Goal: Complete application form

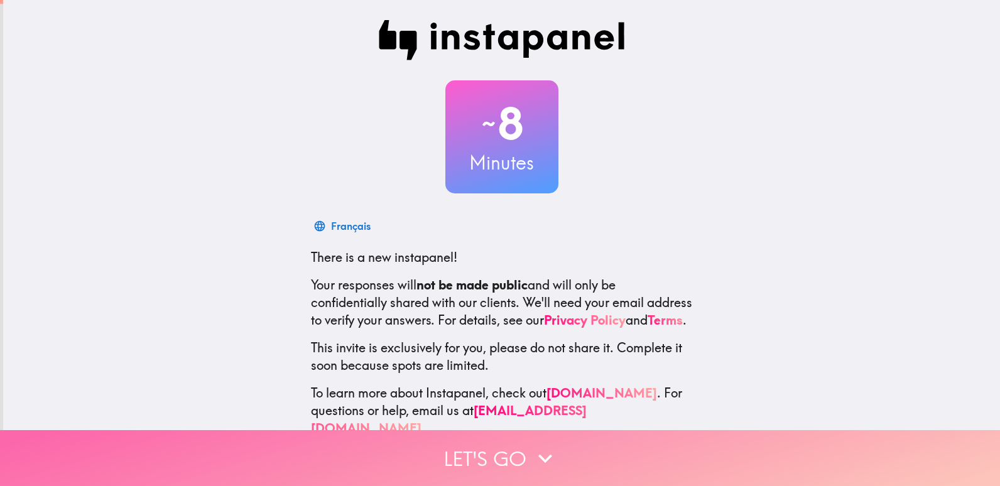
click at [661, 443] on button "Let's go" at bounding box center [500, 458] width 1000 height 56
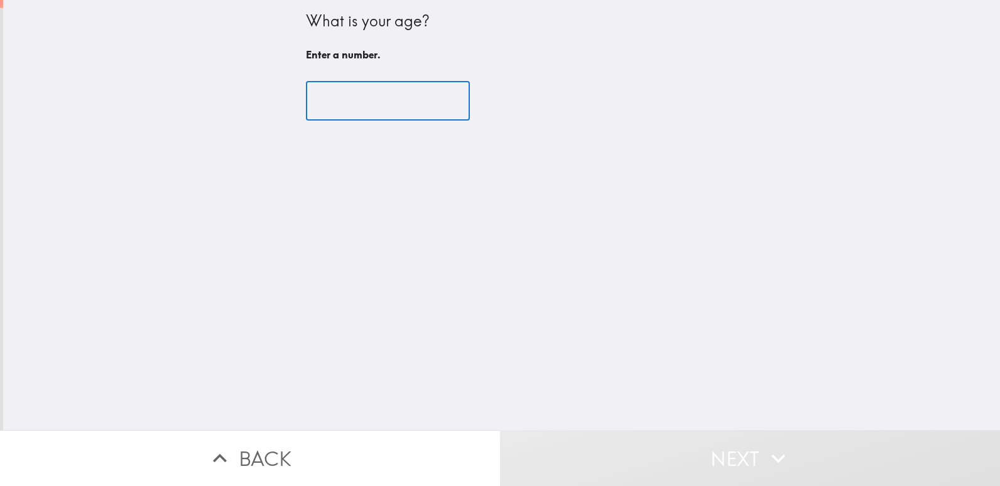
click at [361, 87] on input "number" at bounding box center [388, 101] width 164 height 39
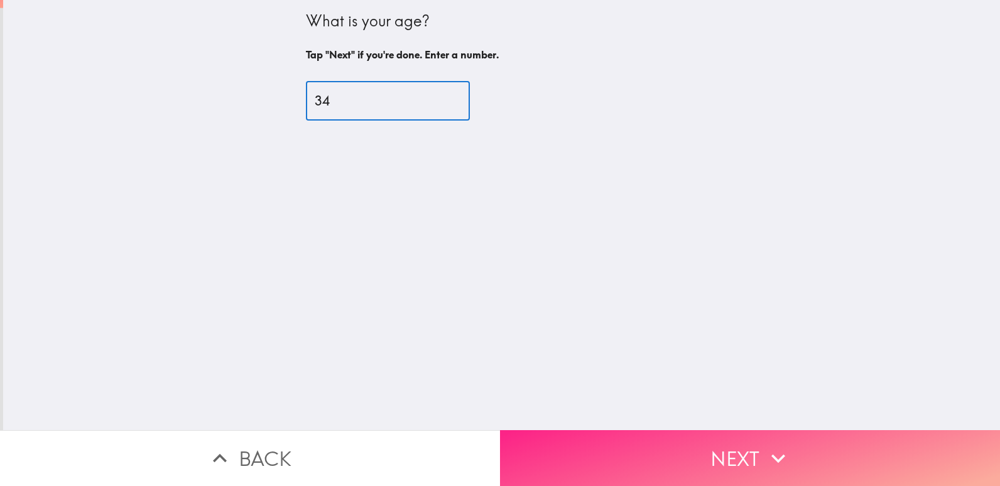
type input "34"
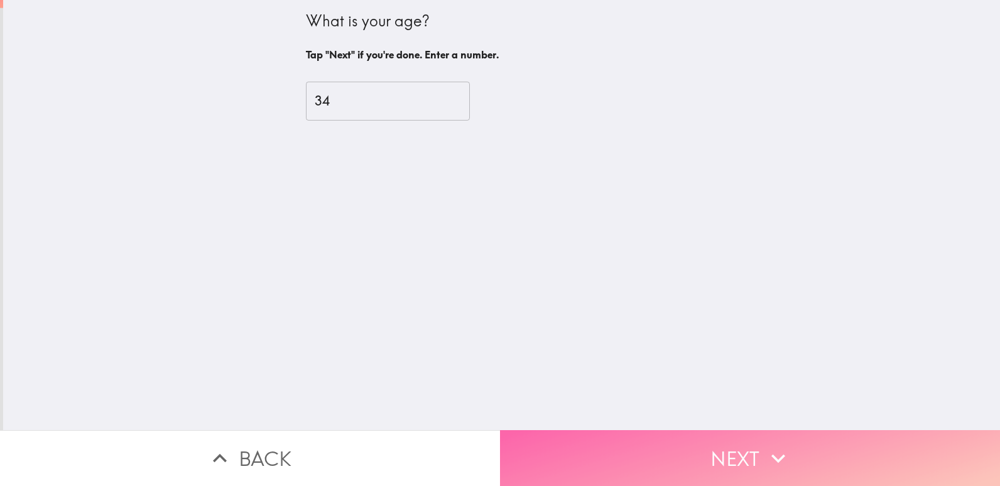
click at [618, 444] on button "Next" at bounding box center [750, 458] width 500 height 56
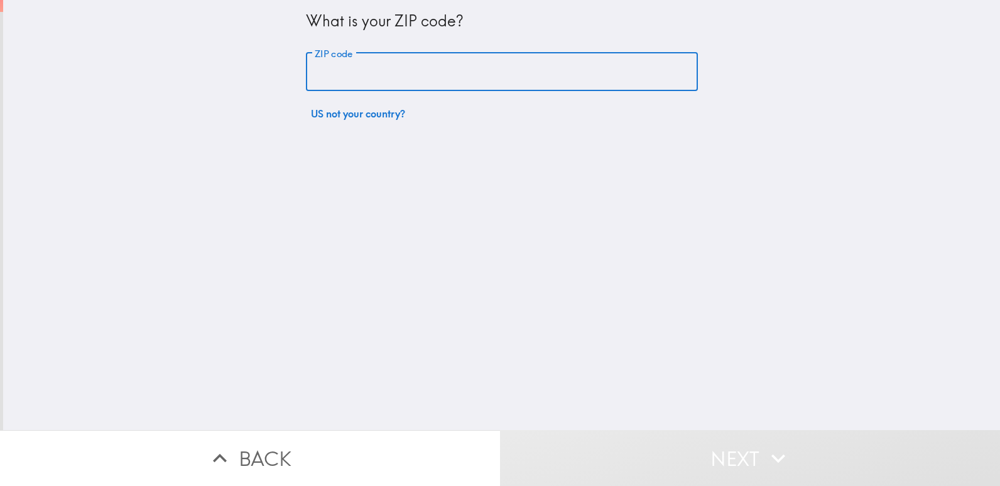
click at [447, 79] on input "ZIP code" at bounding box center [502, 72] width 392 height 39
type input "90001"
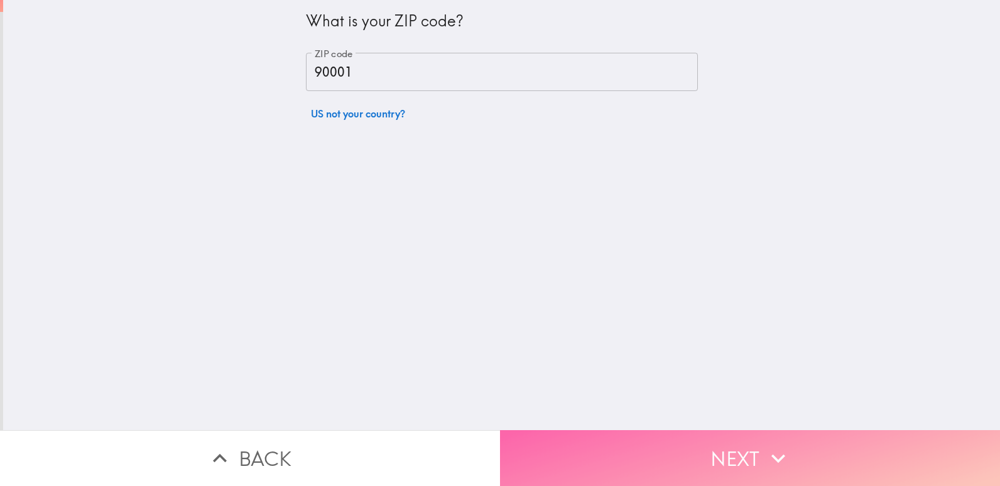
click at [638, 433] on button "Next" at bounding box center [750, 458] width 500 height 56
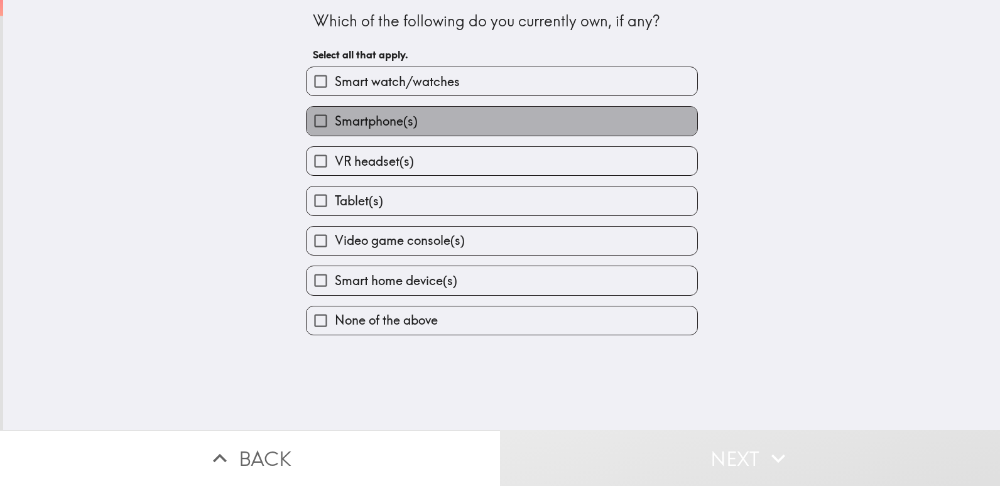
click at [505, 129] on label "Smartphone(s)" at bounding box center [502, 121] width 391 height 28
click at [335, 129] on input "Smartphone(s)" at bounding box center [321, 121] width 28 height 28
checkbox input "true"
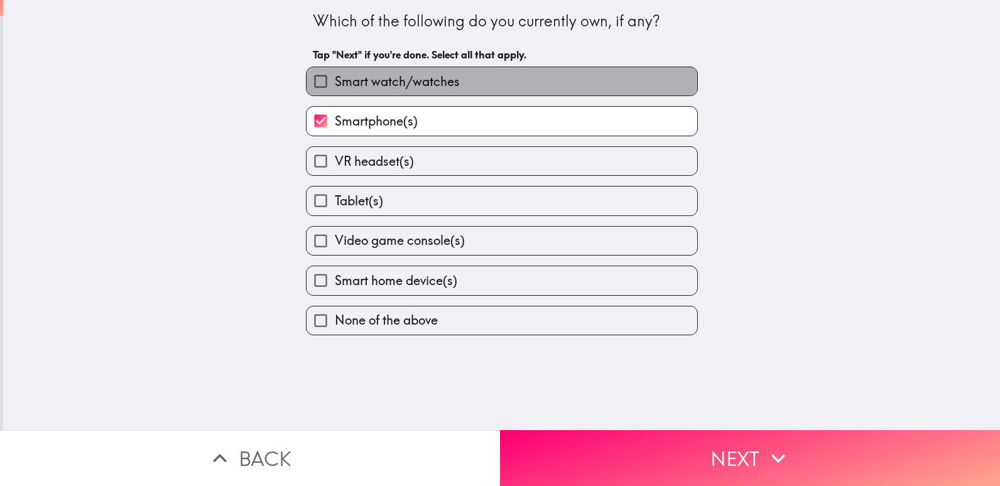
click at [572, 90] on label "Smart watch/watches" at bounding box center [502, 81] width 391 height 28
click at [335, 90] on input "Smart watch/watches" at bounding box center [321, 81] width 28 height 28
checkbox input "true"
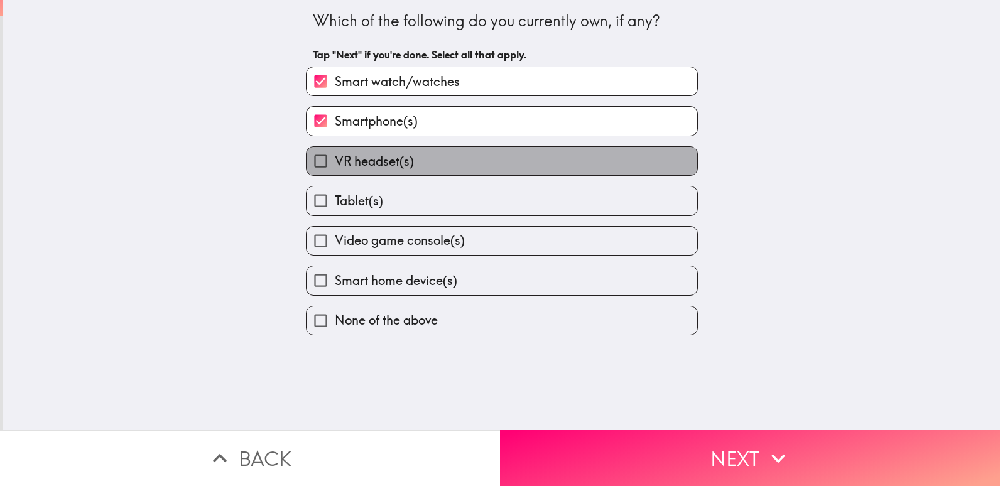
click at [564, 164] on label "VR headset(s)" at bounding box center [502, 161] width 391 height 28
click at [335, 164] on input "VR headset(s)" at bounding box center [321, 161] width 28 height 28
checkbox input "true"
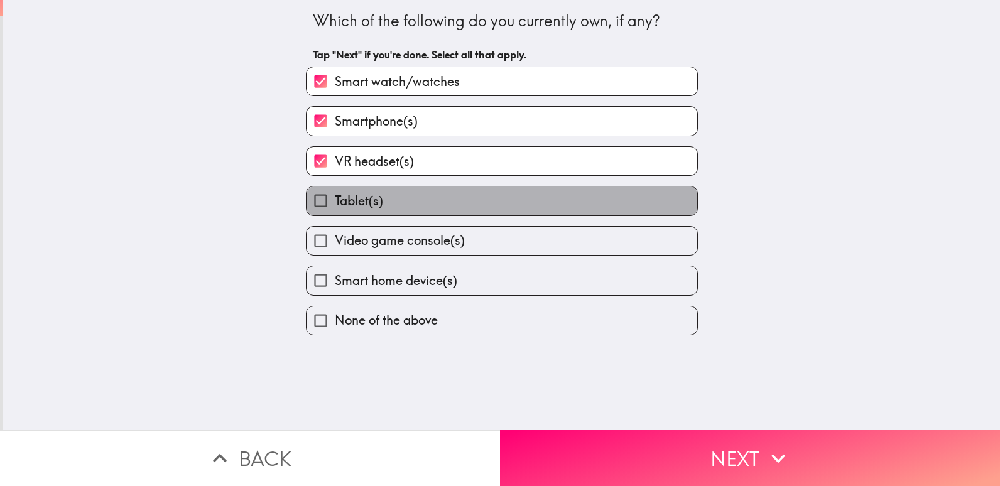
click at [576, 188] on label "Tablet(s)" at bounding box center [502, 201] width 391 height 28
click at [335, 188] on input "Tablet(s)" at bounding box center [321, 201] width 28 height 28
checkbox input "true"
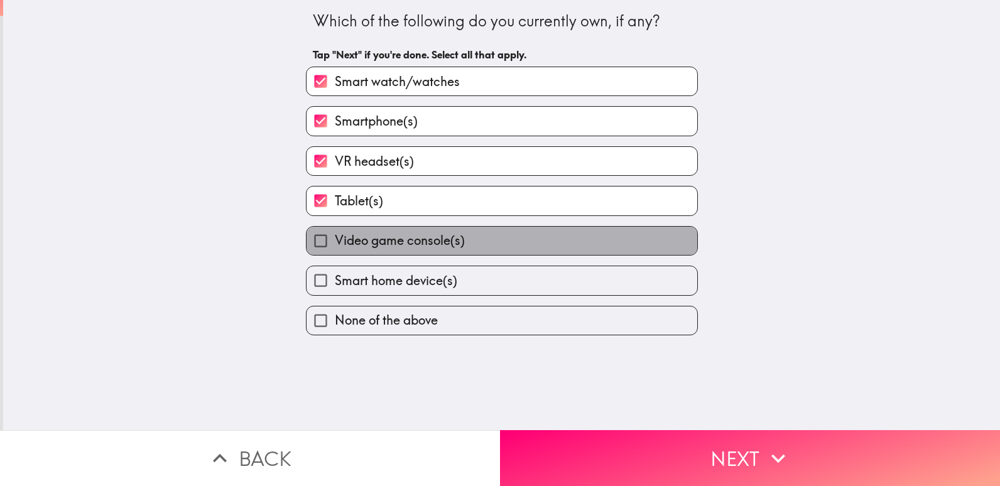
click at [582, 236] on label "Video game console(s)" at bounding box center [502, 241] width 391 height 28
click at [335, 236] on input "Video game console(s)" at bounding box center [321, 241] width 28 height 28
checkbox input "true"
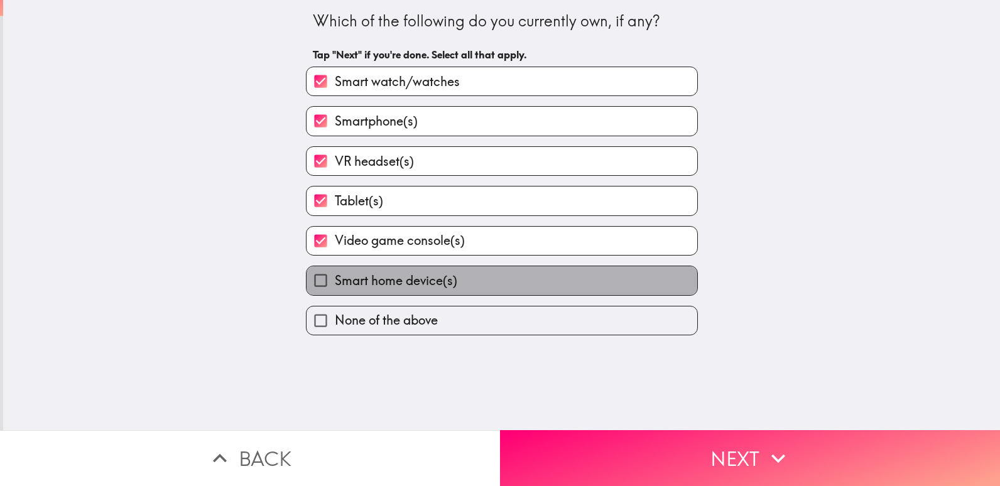
click at [593, 268] on label "Smart home device(s)" at bounding box center [502, 280] width 391 height 28
click at [335, 268] on input "Smart home device(s)" at bounding box center [321, 280] width 28 height 28
checkbox input "true"
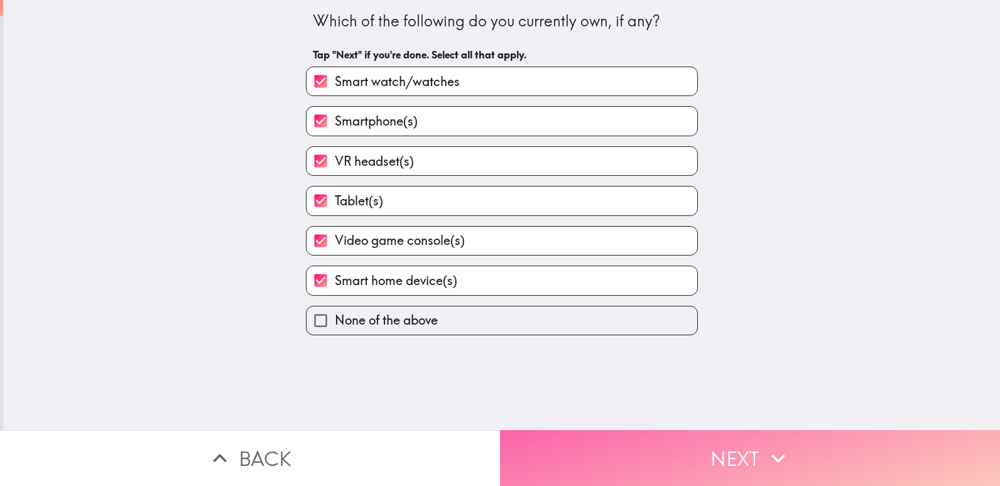
click at [672, 430] on button "Next" at bounding box center [750, 458] width 500 height 56
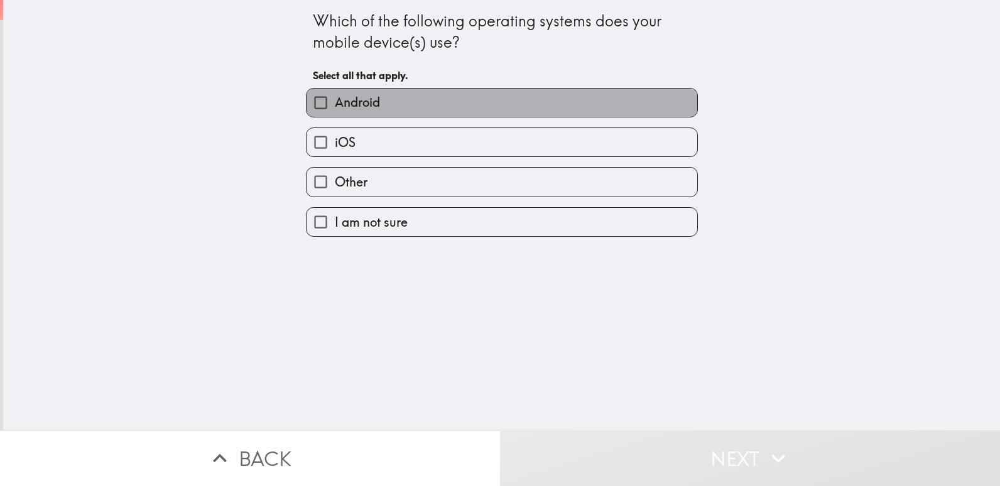
click at [568, 110] on label "Android" at bounding box center [502, 103] width 391 height 28
click at [335, 110] on input "Android" at bounding box center [321, 103] width 28 height 28
checkbox input "true"
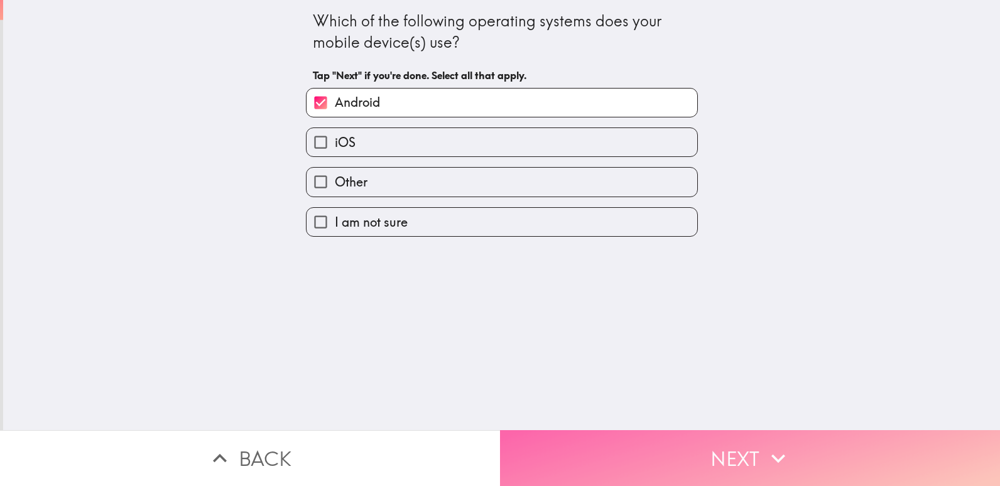
click at [694, 440] on button "Next" at bounding box center [750, 458] width 500 height 56
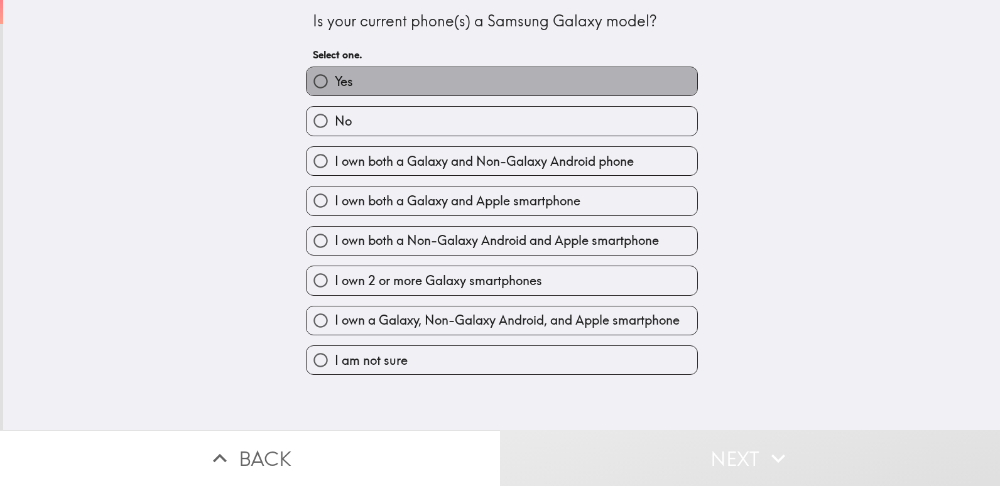
click at [611, 92] on label "Yes" at bounding box center [502, 81] width 391 height 28
click at [335, 92] on input "Yes" at bounding box center [321, 81] width 28 height 28
radio input "true"
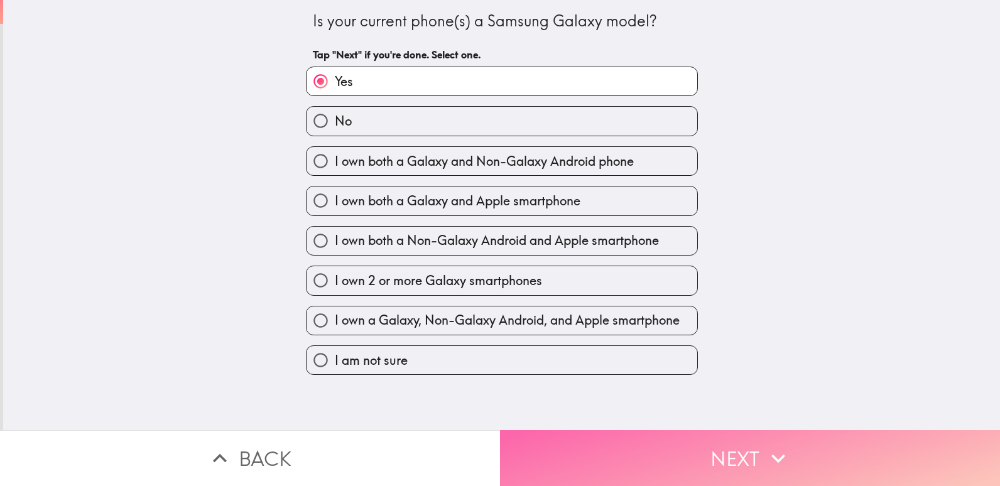
click at [707, 430] on button "Next" at bounding box center [750, 458] width 500 height 56
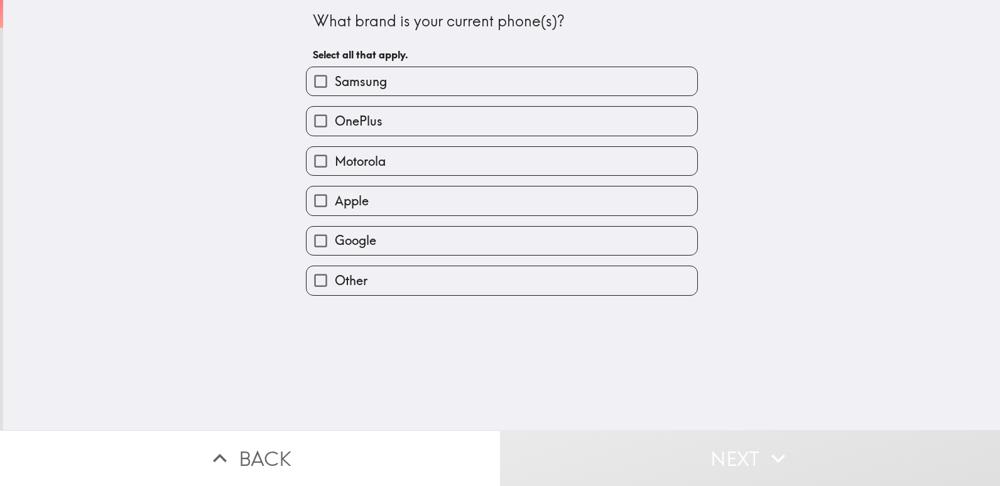
click at [558, 99] on div "OnePlus" at bounding box center [497, 116] width 402 height 40
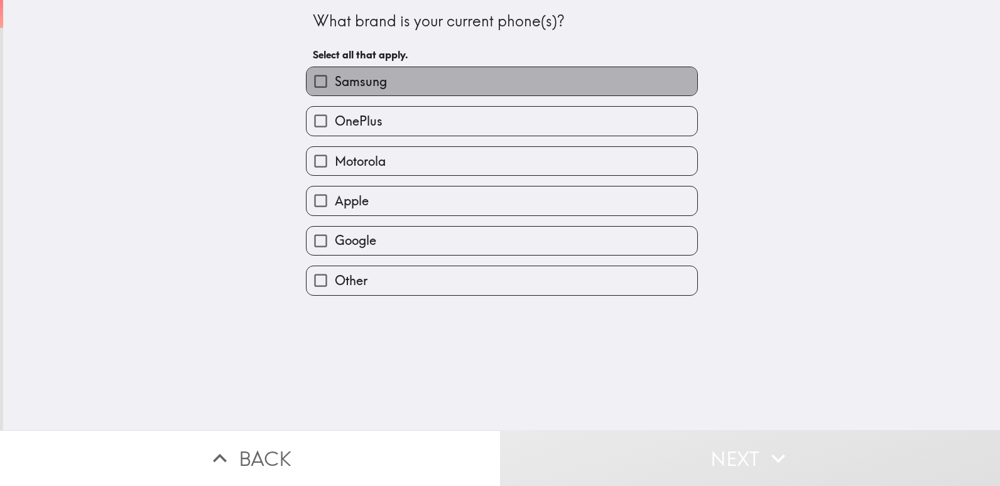
click at [577, 79] on label "Samsung" at bounding box center [502, 81] width 391 height 28
click at [335, 79] on input "Samsung" at bounding box center [321, 81] width 28 height 28
checkbox input "true"
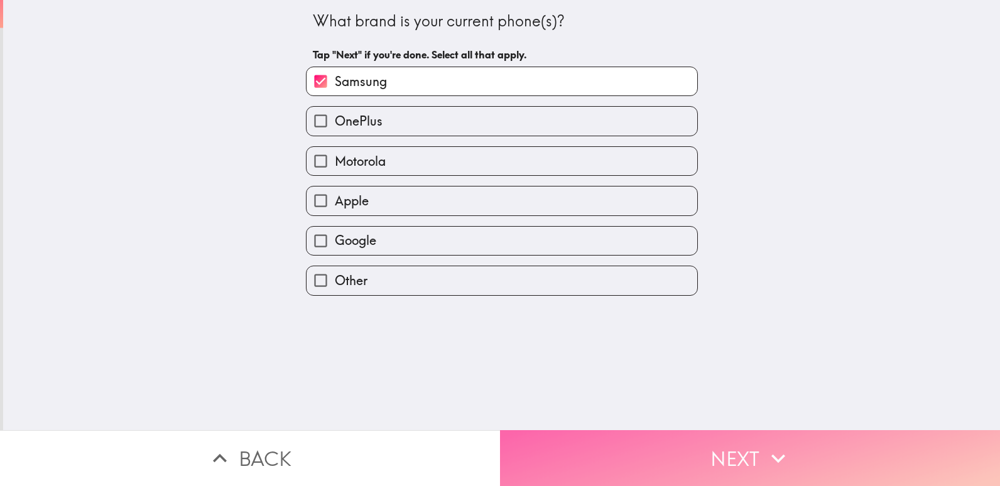
click at [743, 438] on button "Next" at bounding box center [750, 458] width 500 height 56
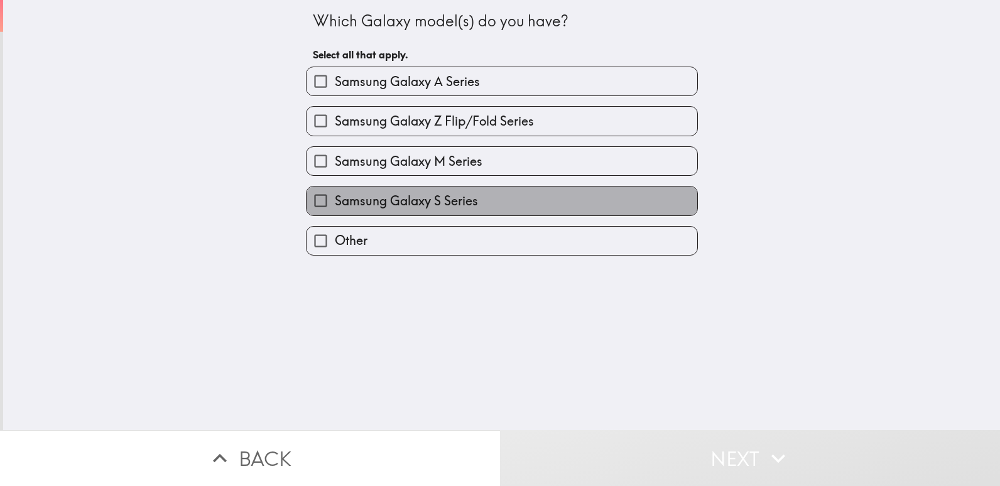
click at [567, 200] on label "Samsung Galaxy S Series" at bounding box center [502, 201] width 391 height 28
click at [335, 200] on input "Samsung Galaxy S Series" at bounding box center [321, 201] width 28 height 28
checkbox input "true"
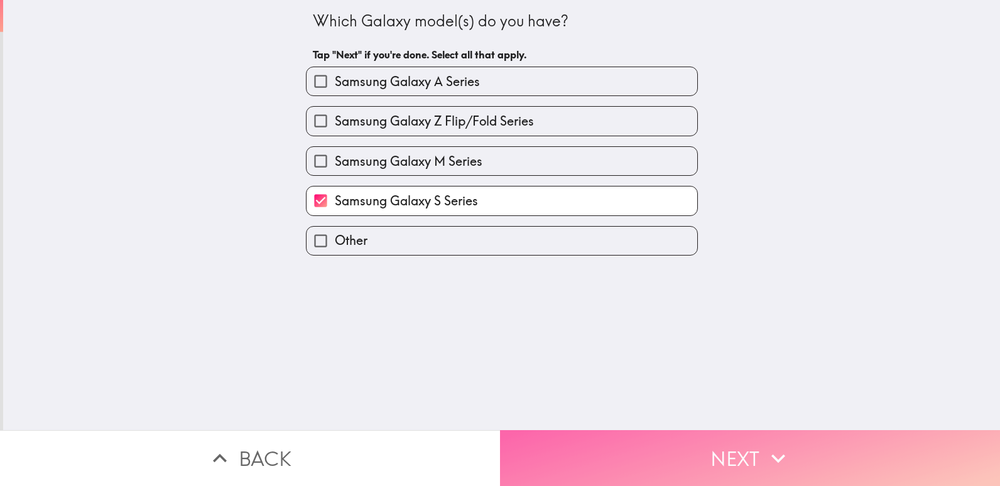
click at [686, 434] on button "Next" at bounding box center [750, 458] width 500 height 56
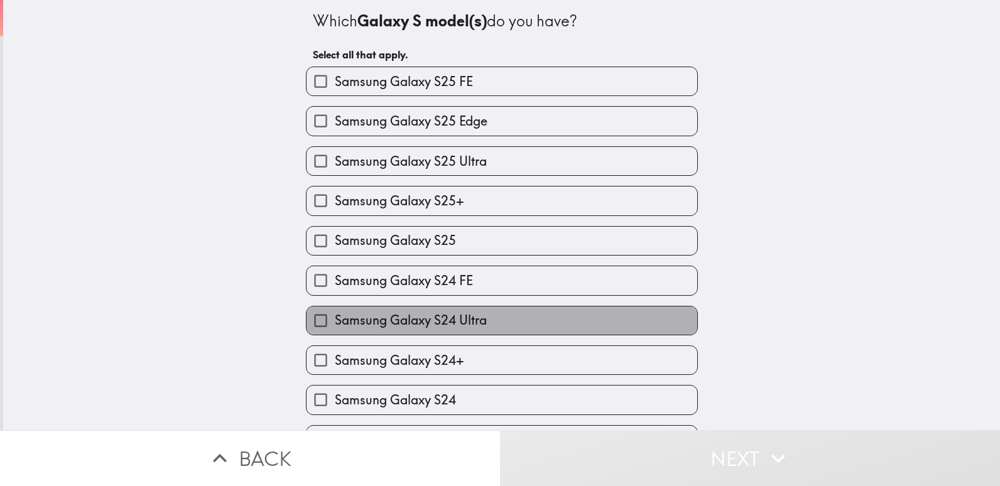
click at [550, 322] on label "Samsung Galaxy S24 Ultra" at bounding box center [502, 321] width 391 height 28
click at [335, 322] on input "Samsung Galaxy S24 Ultra" at bounding box center [321, 321] width 28 height 28
checkbox input "true"
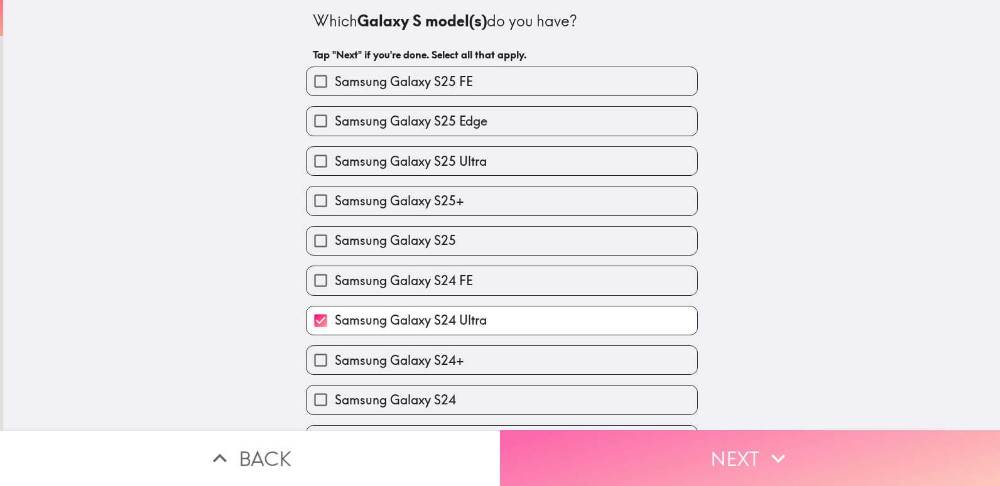
click at [664, 460] on button "Next" at bounding box center [750, 458] width 500 height 56
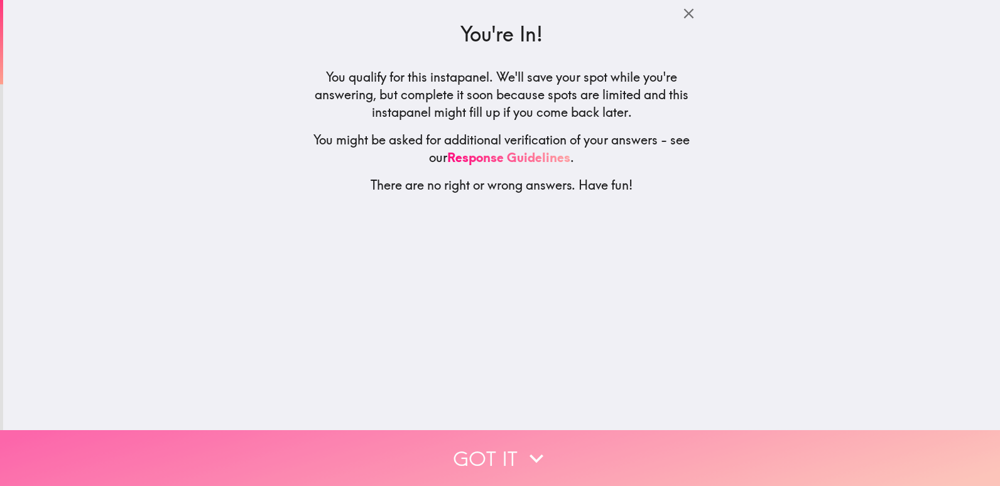
click at [700, 448] on button "Got it" at bounding box center [500, 458] width 1000 height 56
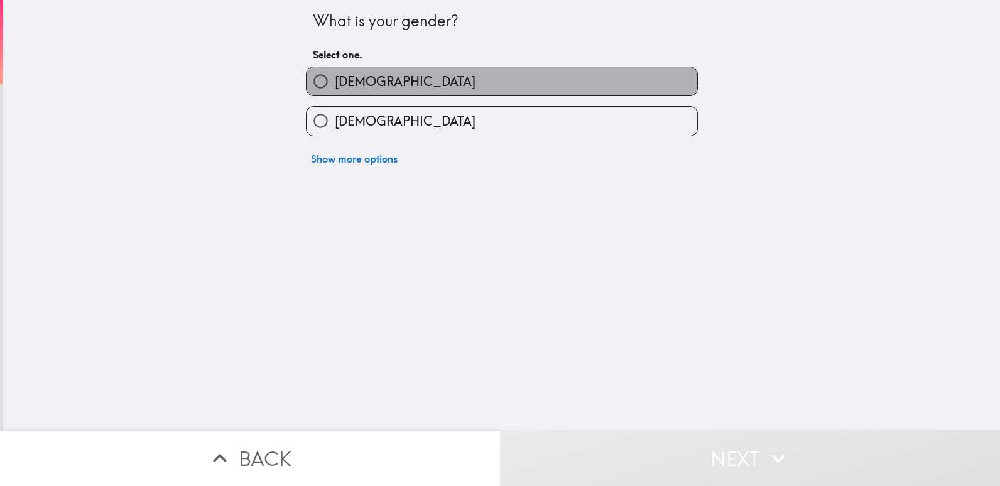
click at [527, 90] on label "[DEMOGRAPHIC_DATA]" at bounding box center [502, 81] width 391 height 28
click at [335, 90] on input "[DEMOGRAPHIC_DATA]" at bounding box center [321, 81] width 28 height 28
radio input "true"
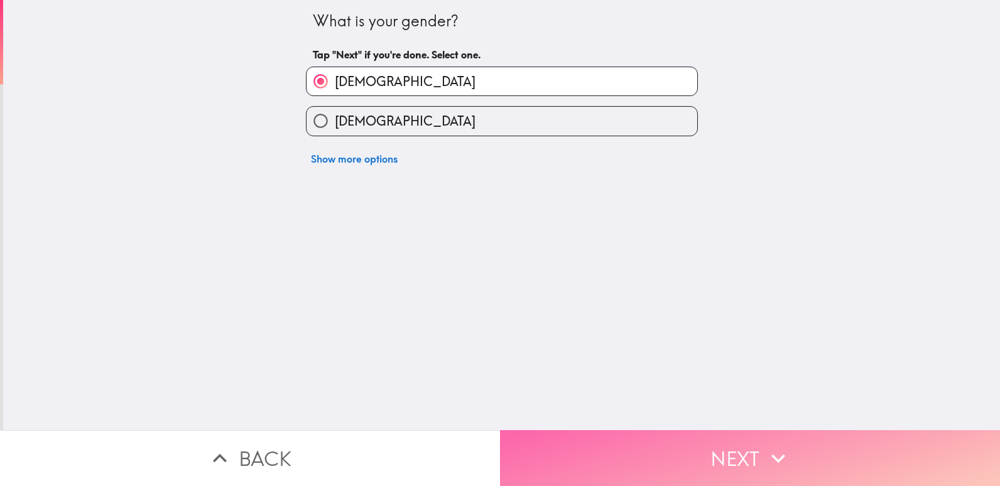
click at [678, 445] on button "Next" at bounding box center [750, 458] width 500 height 56
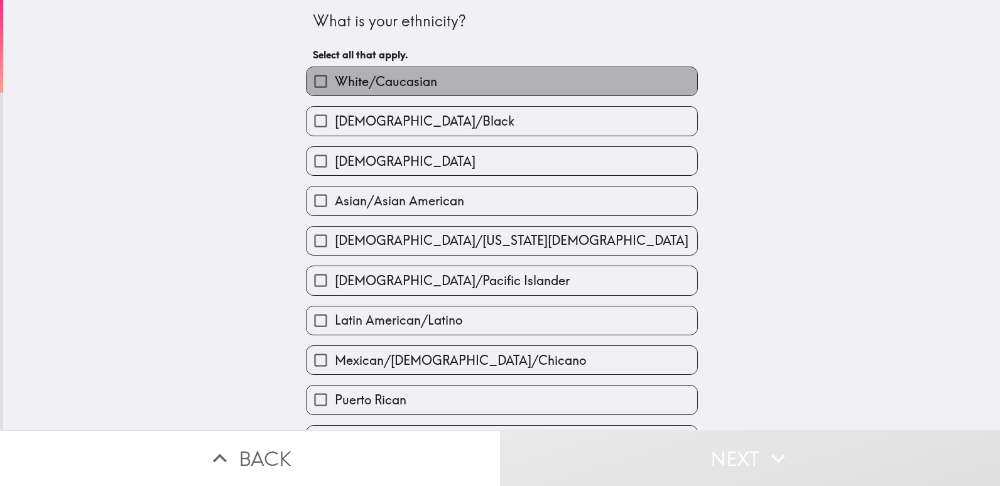
click at [515, 92] on label "White/Caucasian" at bounding box center [502, 81] width 391 height 28
click at [335, 92] on input "White/Caucasian" at bounding box center [321, 81] width 28 height 28
checkbox input "true"
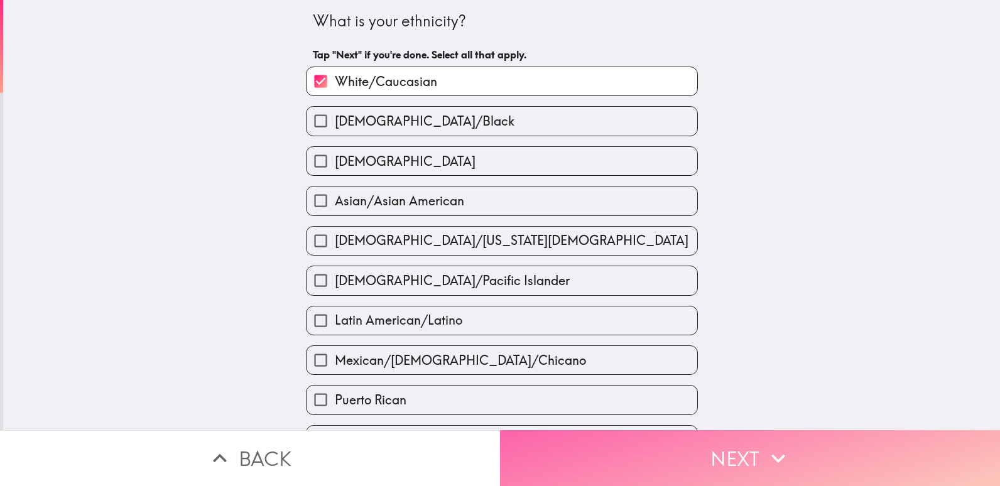
click at [696, 455] on button "Next" at bounding box center [750, 458] width 500 height 56
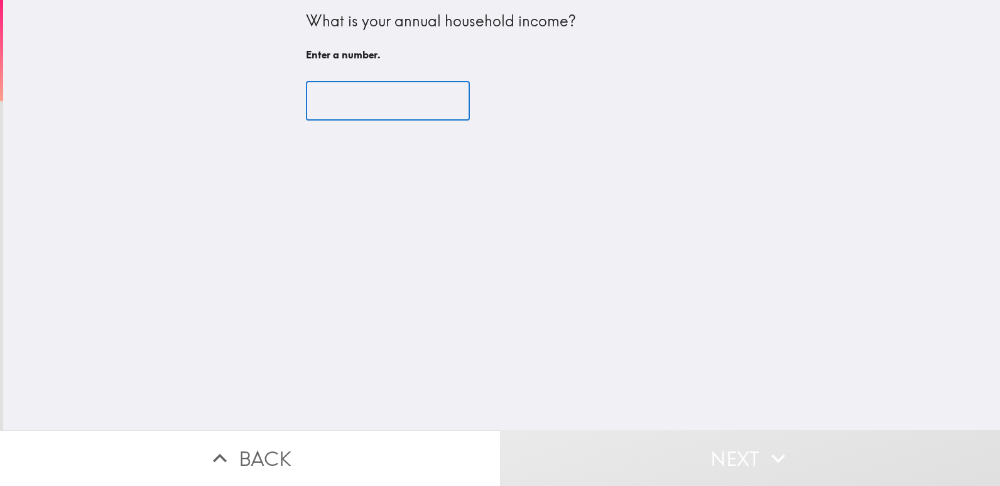
click at [393, 89] on input "number" at bounding box center [388, 101] width 164 height 39
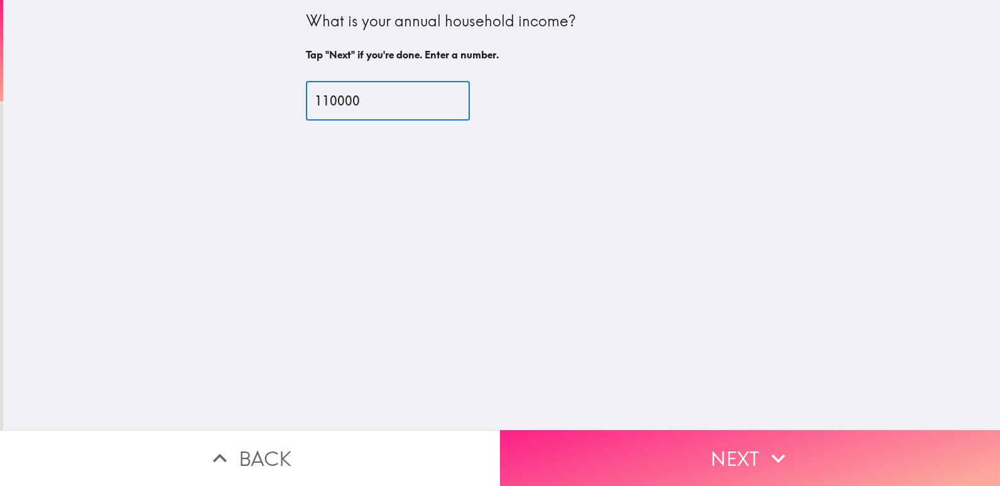
type input "110000"
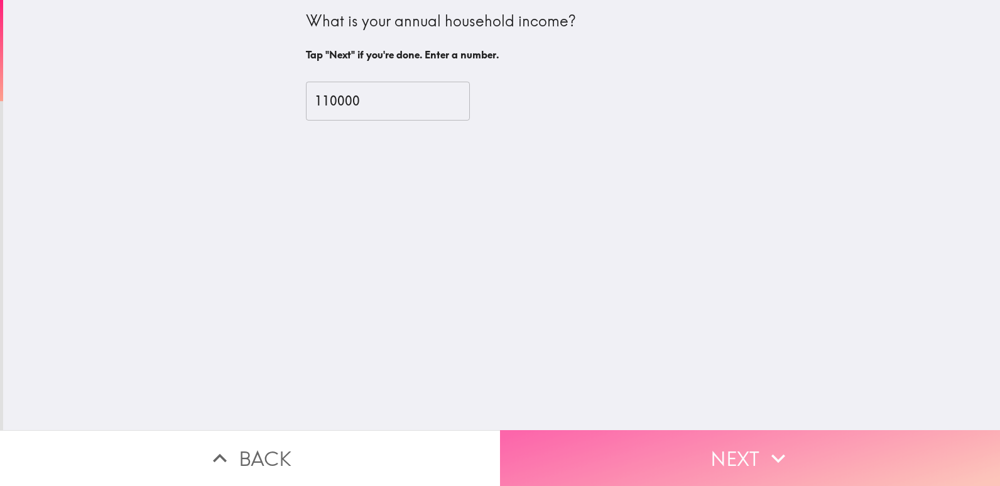
click at [754, 457] on button "Next" at bounding box center [750, 458] width 500 height 56
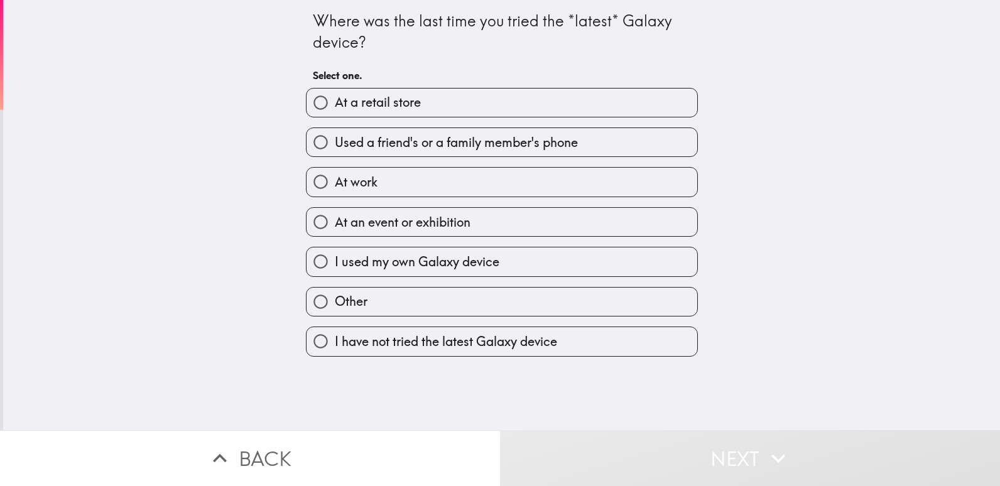
click at [515, 117] on div "At a retail store" at bounding box center [502, 103] width 392 height 30
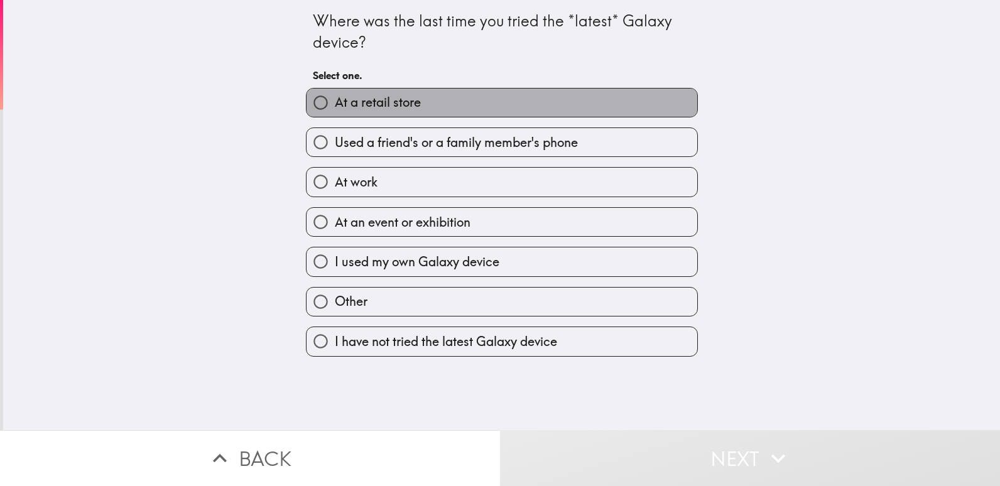
click at [547, 111] on label "At a retail store" at bounding box center [502, 103] width 391 height 28
click at [335, 111] on input "At a retail store" at bounding box center [321, 103] width 28 height 28
radio input "true"
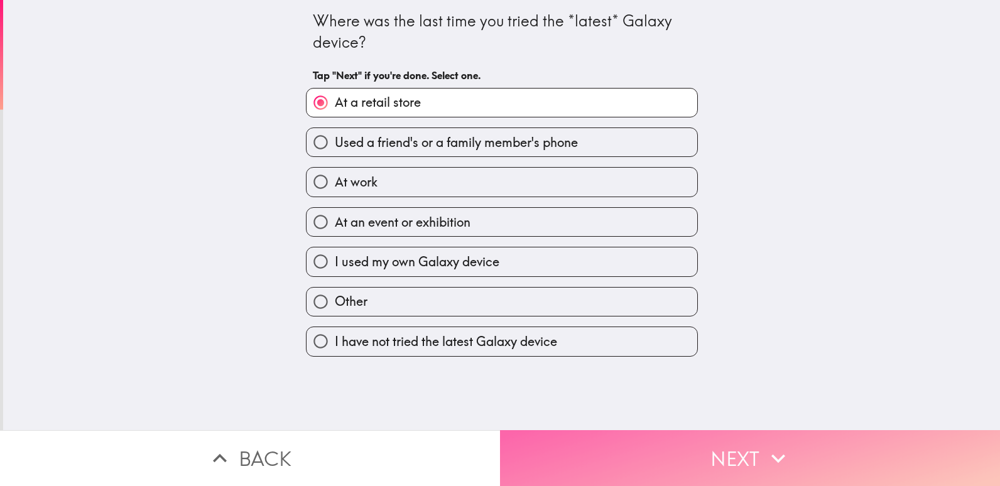
click at [792, 430] on button "Next" at bounding box center [750, 458] width 500 height 56
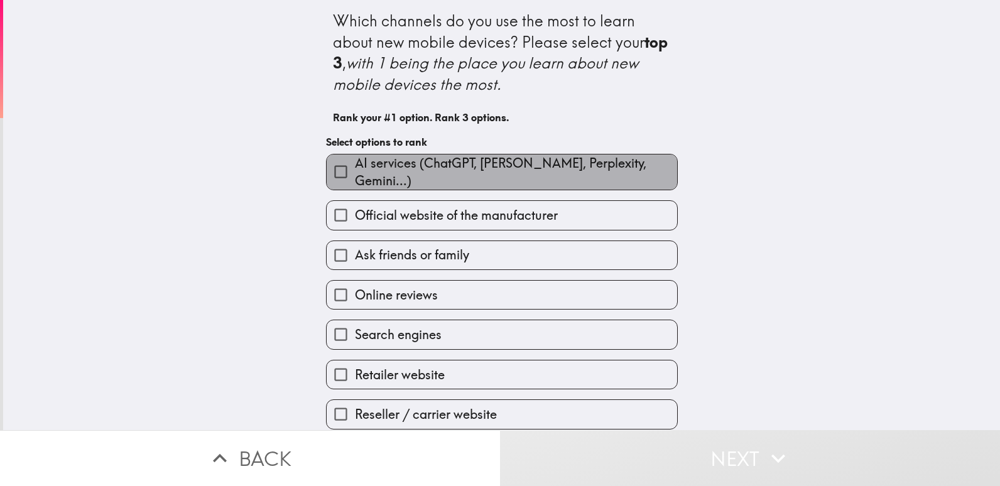
click at [536, 168] on span "AI services (ChatGPT, [PERSON_NAME], Perplexity, Gemini...)" at bounding box center [516, 172] width 322 height 35
click at [355, 168] on input "AI services (ChatGPT, [PERSON_NAME], Perplexity, Gemini...)" at bounding box center [341, 172] width 28 height 28
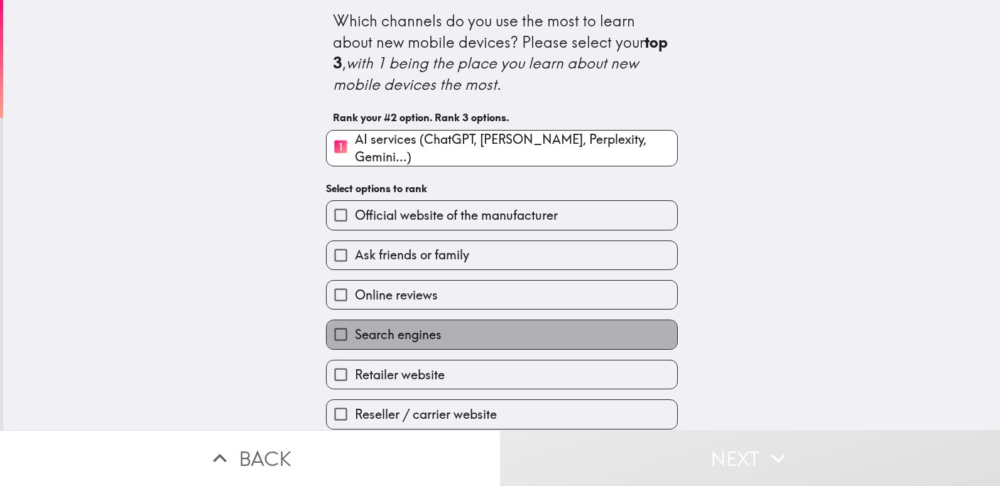
click at [575, 332] on label "Search engines" at bounding box center [502, 334] width 351 height 28
click at [355, 332] on input "Search engines" at bounding box center [341, 334] width 28 height 28
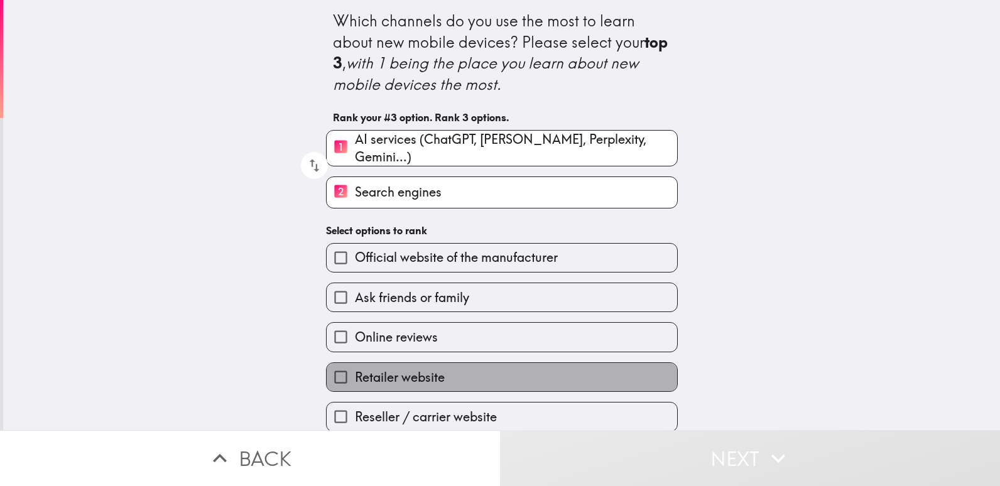
click at [495, 383] on label "Retailer website" at bounding box center [502, 377] width 351 height 28
click at [355, 383] on input "Retailer website" at bounding box center [341, 377] width 28 height 28
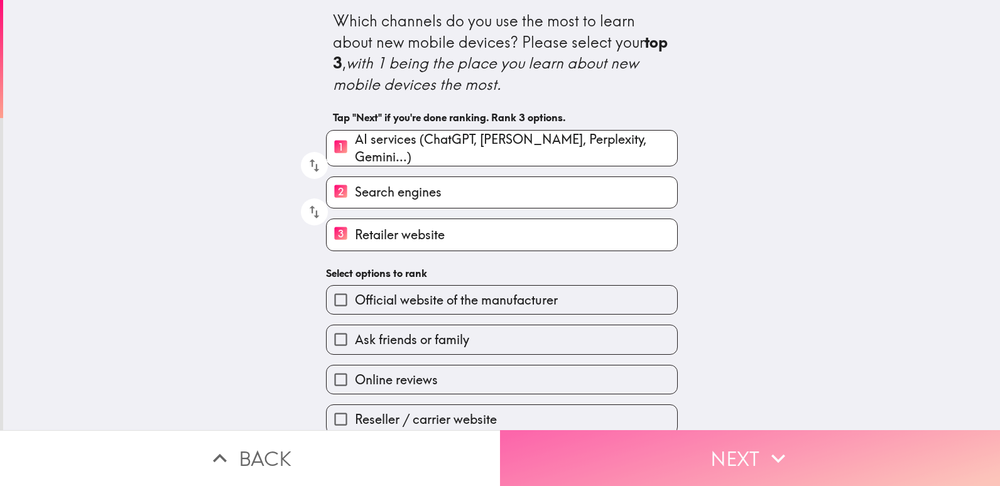
click at [657, 469] on button "Next" at bounding box center [750, 458] width 500 height 56
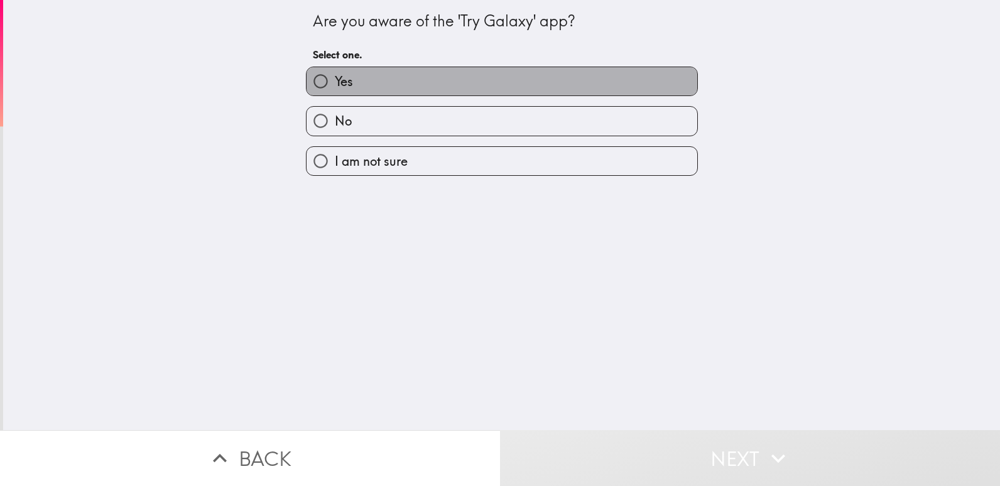
click at [640, 73] on label "Yes" at bounding box center [502, 81] width 391 height 28
click at [335, 73] on input "Yes" at bounding box center [321, 81] width 28 height 28
radio input "true"
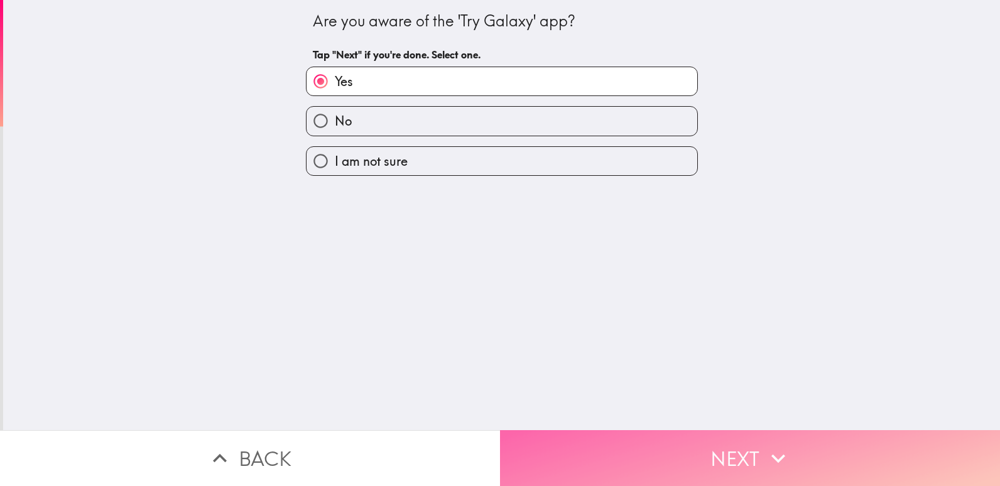
click at [748, 459] on button "Next" at bounding box center [750, 458] width 500 height 56
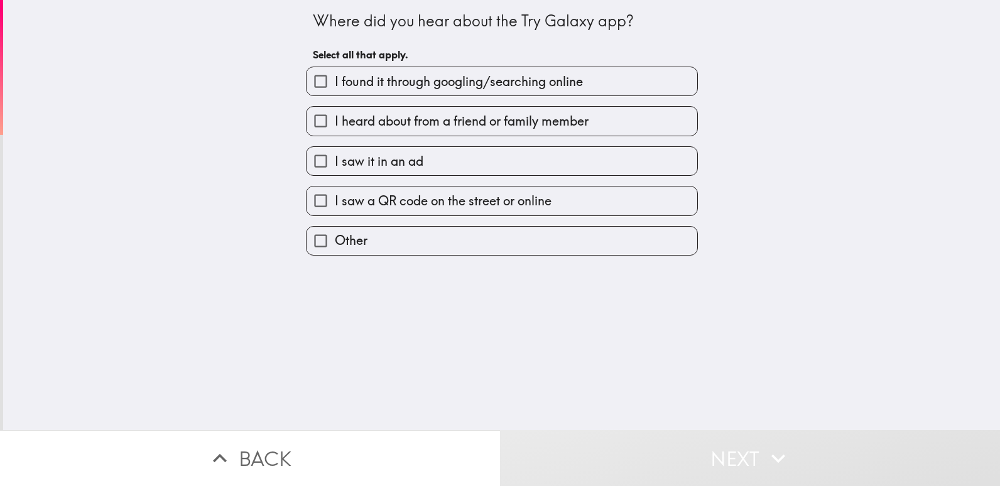
click at [552, 137] on div "I saw it in an ad" at bounding box center [497, 156] width 402 height 40
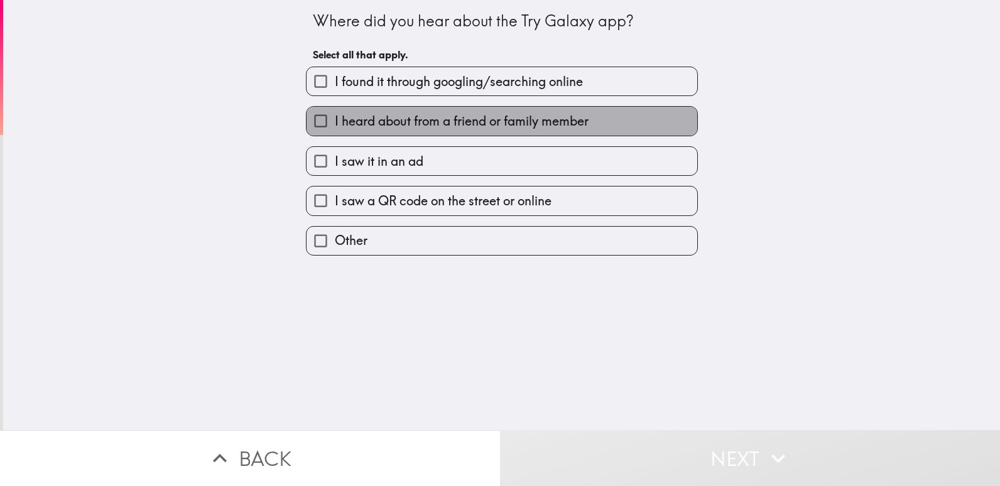
click at [585, 133] on label "I heard about from a friend or family member" at bounding box center [502, 121] width 391 height 28
click at [335, 133] on input "I heard about from a friend or family member" at bounding box center [321, 121] width 28 height 28
checkbox input "true"
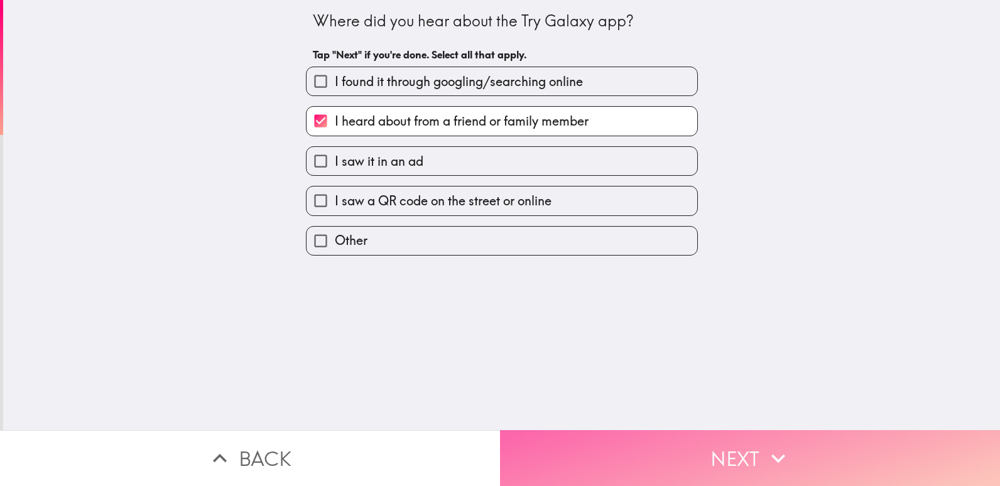
click at [730, 471] on button "Next" at bounding box center [750, 458] width 500 height 56
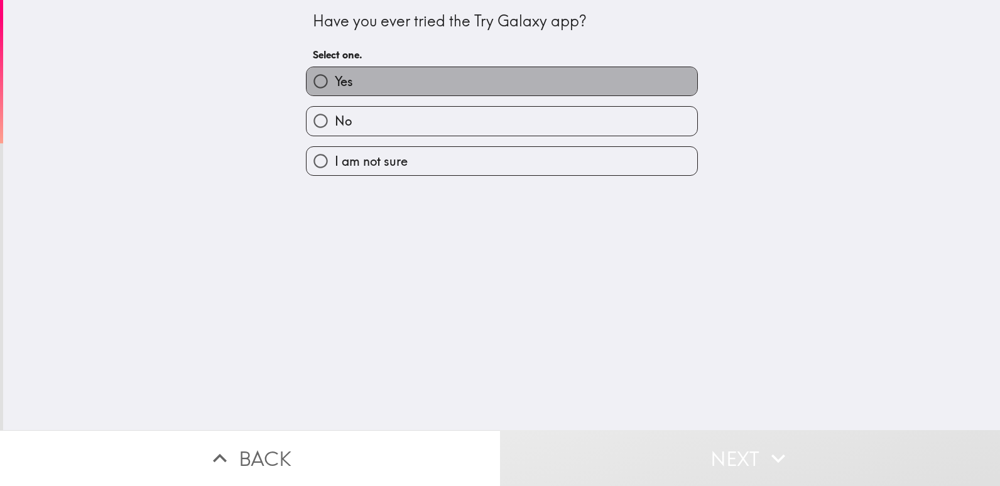
click at [579, 87] on label "Yes" at bounding box center [502, 81] width 391 height 28
click at [335, 87] on input "Yes" at bounding box center [321, 81] width 28 height 28
radio input "true"
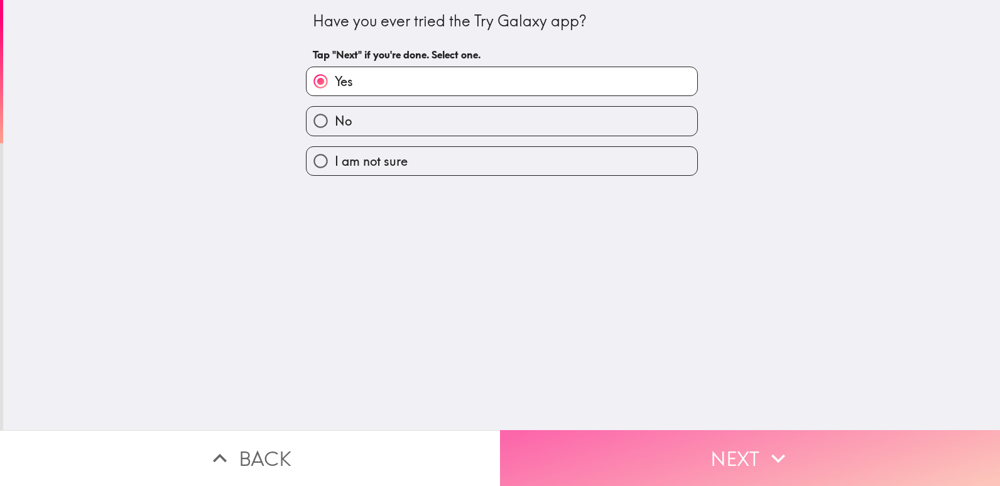
click at [725, 436] on button "Next" at bounding box center [750, 458] width 500 height 56
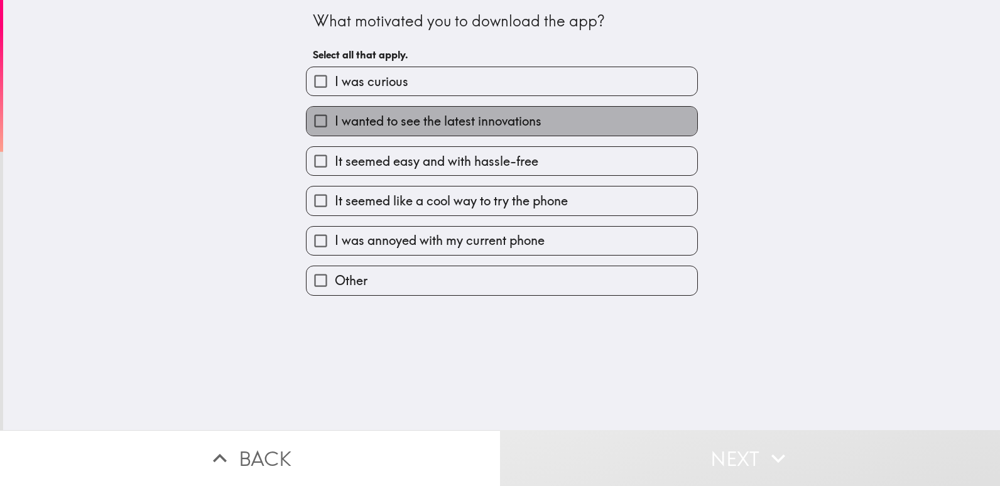
click at [545, 133] on label "I wanted to see the latest innovations" at bounding box center [502, 121] width 391 height 28
click at [335, 133] on input "I wanted to see the latest innovations" at bounding box center [321, 121] width 28 height 28
checkbox input "true"
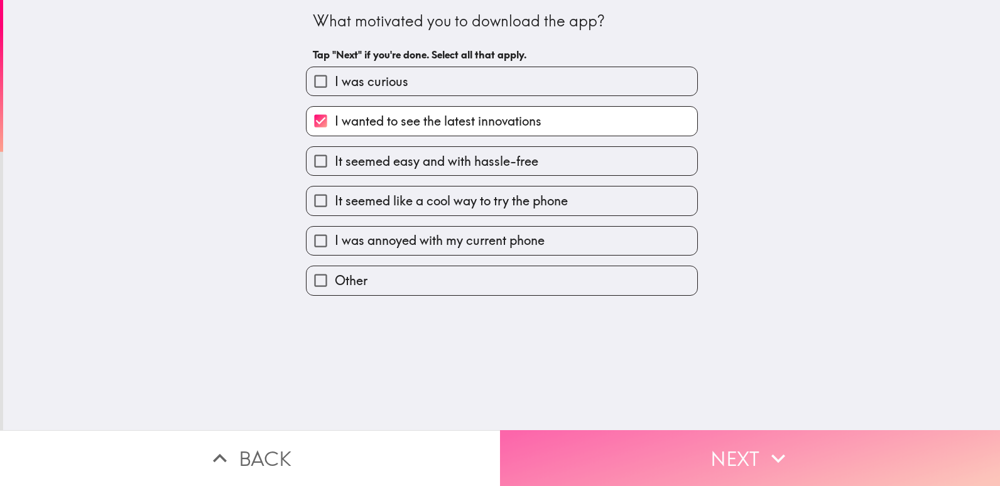
click at [689, 460] on button "Next" at bounding box center [750, 458] width 500 height 56
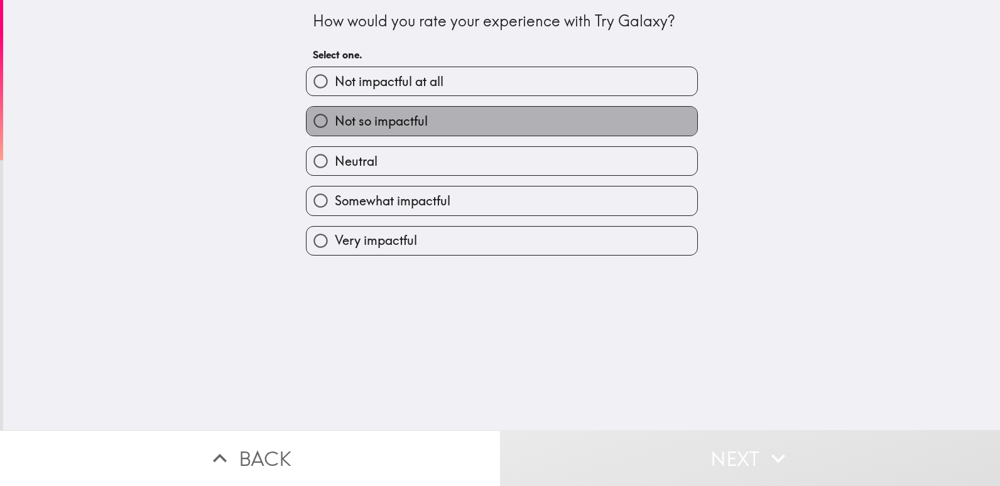
click at [509, 122] on label "Not so impactful" at bounding box center [502, 121] width 391 height 28
click at [335, 122] on input "Not so impactful" at bounding box center [321, 121] width 28 height 28
radio input "true"
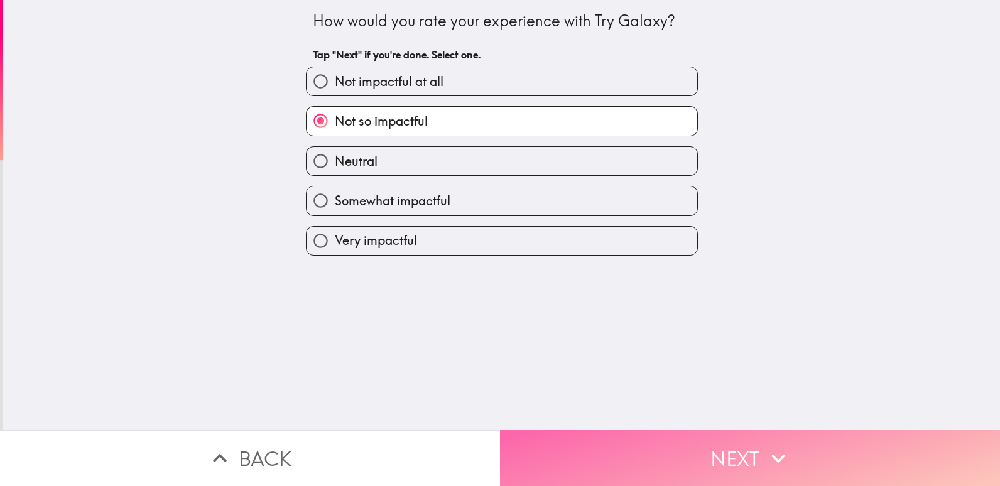
click at [702, 457] on button "Next" at bounding box center [750, 458] width 500 height 56
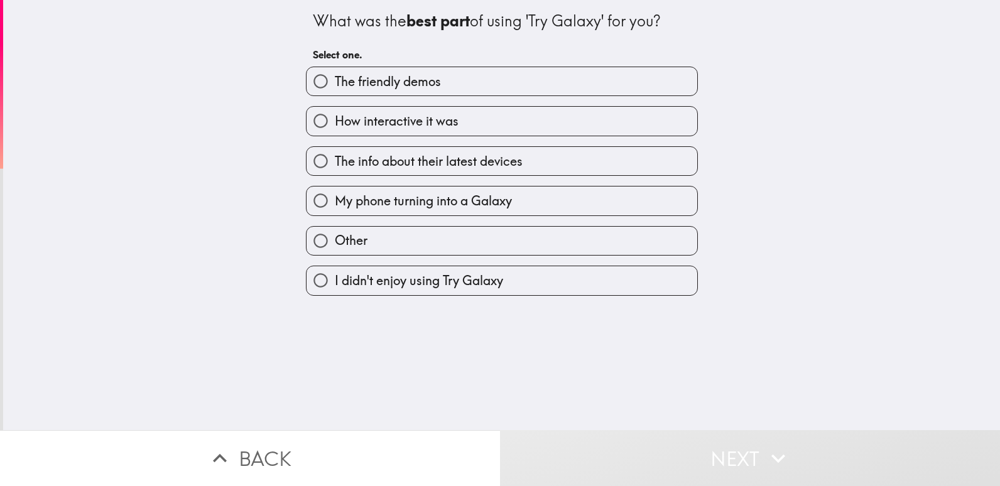
click at [557, 138] on div "The info about their latest devices" at bounding box center [497, 156] width 402 height 40
click at [605, 117] on label "How interactive it was" at bounding box center [502, 121] width 391 height 28
click at [335, 117] on input "How interactive it was" at bounding box center [321, 121] width 28 height 28
radio input "true"
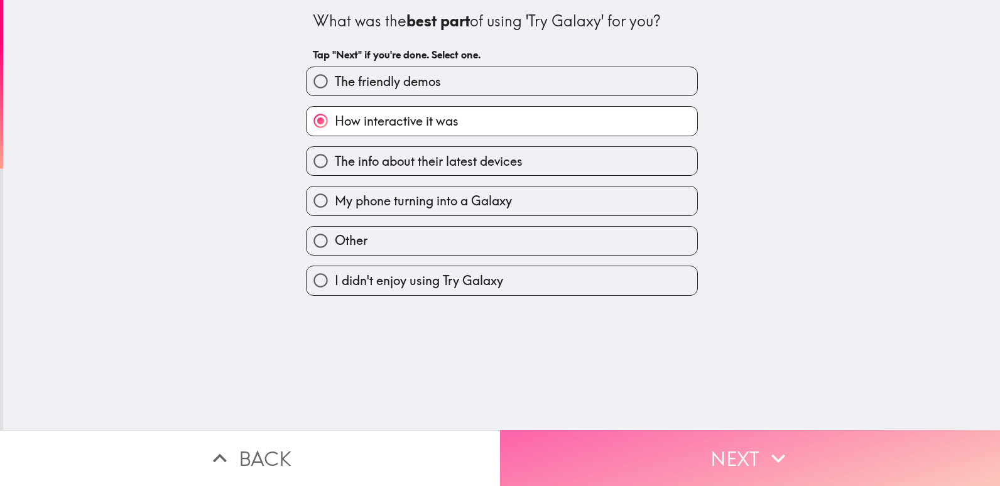
click at [709, 433] on button "Next" at bounding box center [750, 458] width 500 height 56
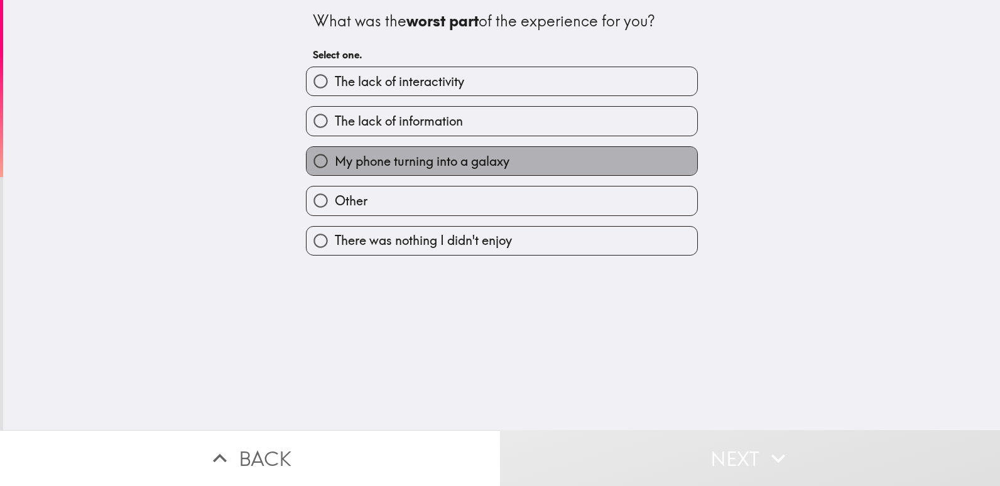
click at [516, 150] on label "My phone turning into a galaxy" at bounding box center [502, 161] width 391 height 28
click at [335, 150] on input "My phone turning into a galaxy" at bounding box center [321, 161] width 28 height 28
radio input "true"
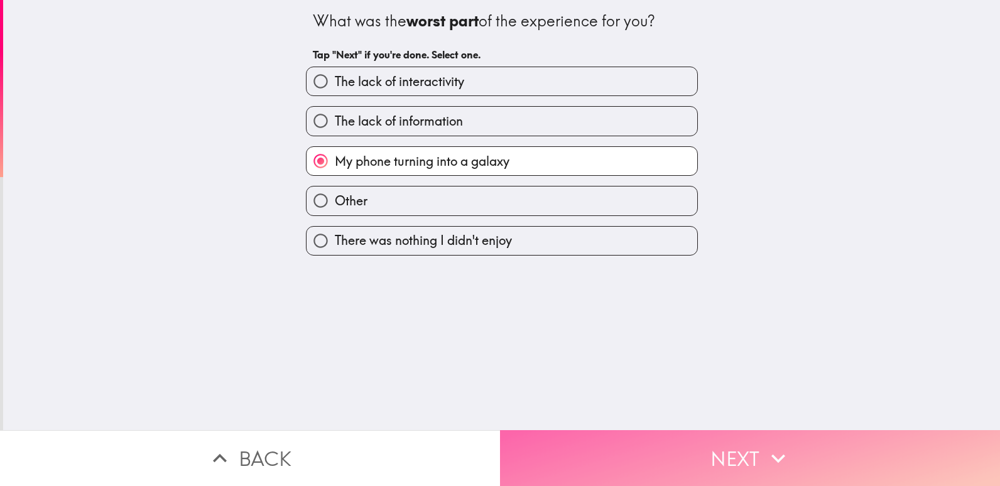
click at [683, 445] on button "Next" at bounding box center [750, 458] width 500 height 56
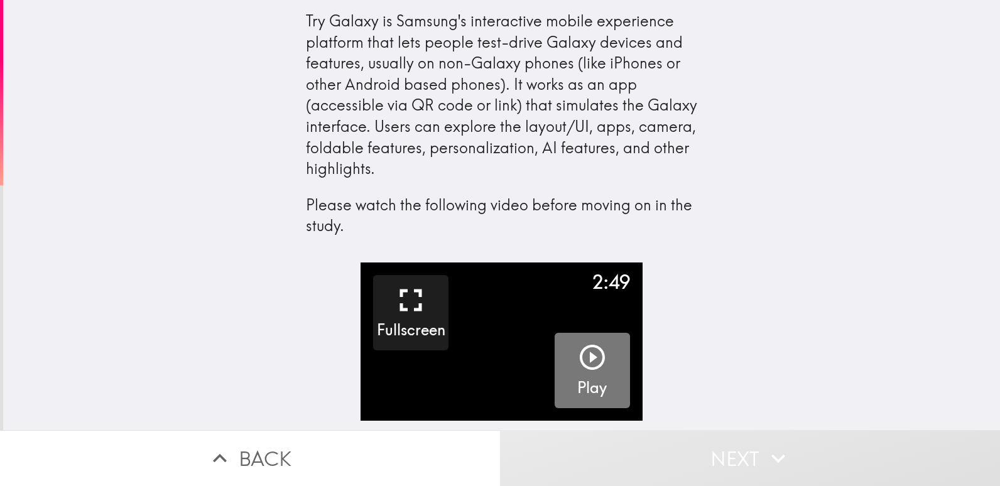
click at [587, 353] on icon "button" at bounding box center [592, 357] width 30 height 30
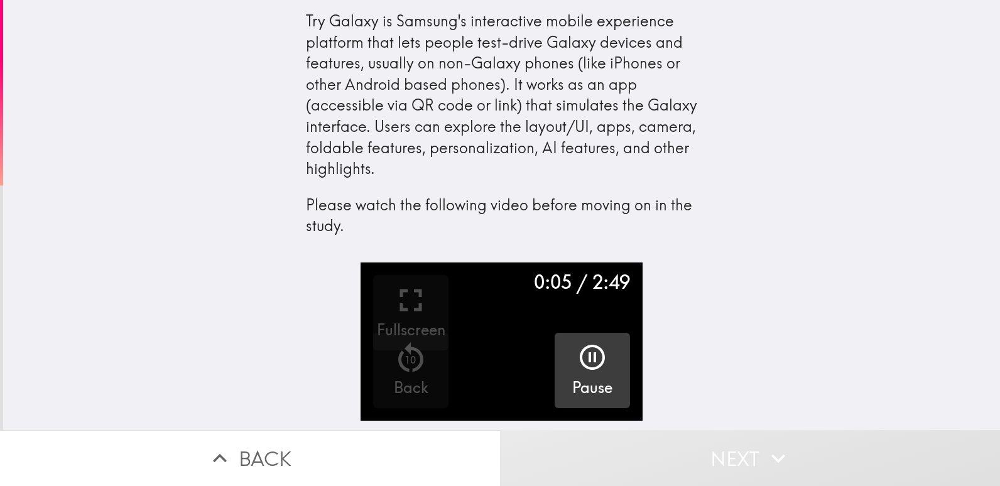
click at [852, 84] on div "Try Galaxy is Samsung's interactive mobile experience platform that lets people…" at bounding box center [501, 131] width 997 height 263
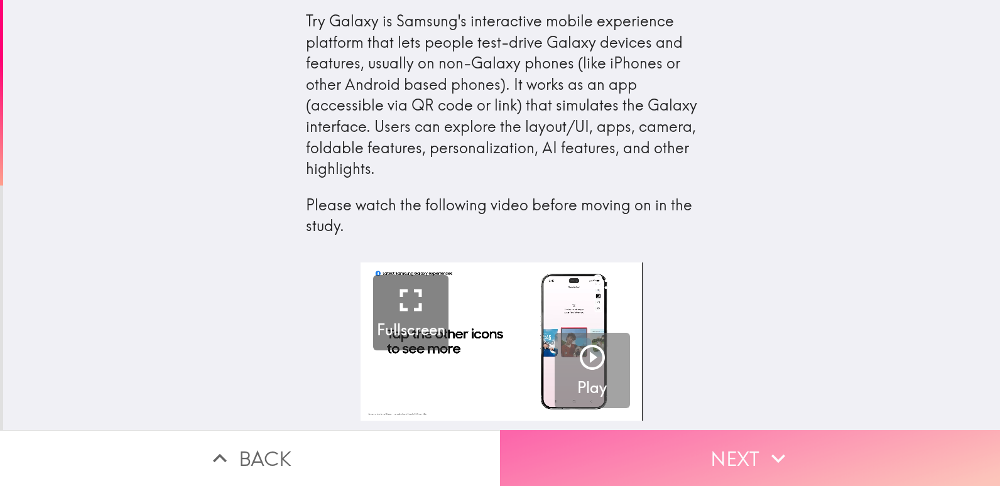
click at [617, 453] on button "Next" at bounding box center [750, 458] width 500 height 56
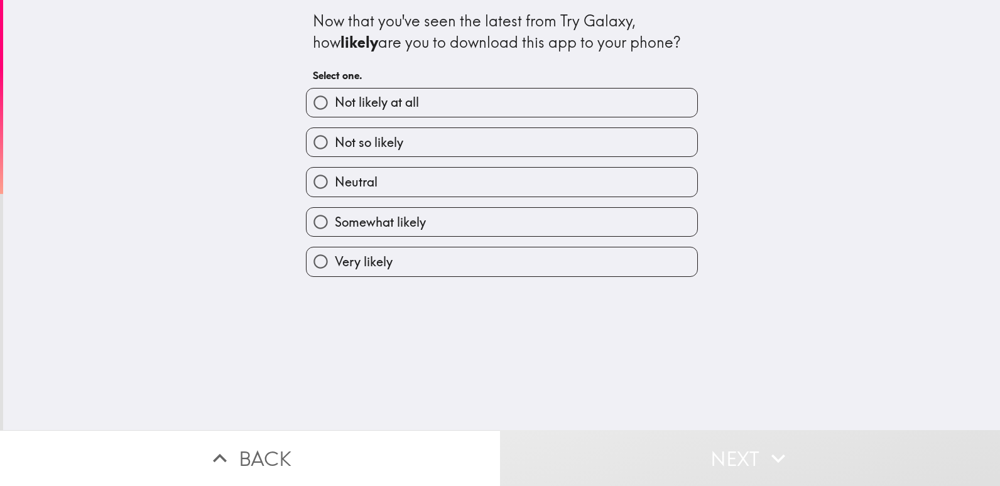
click at [423, 251] on label "Very likely" at bounding box center [502, 262] width 391 height 28
click at [335, 251] on input "Very likely" at bounding box center [321, 262] width 28 height 28
radio input "true"
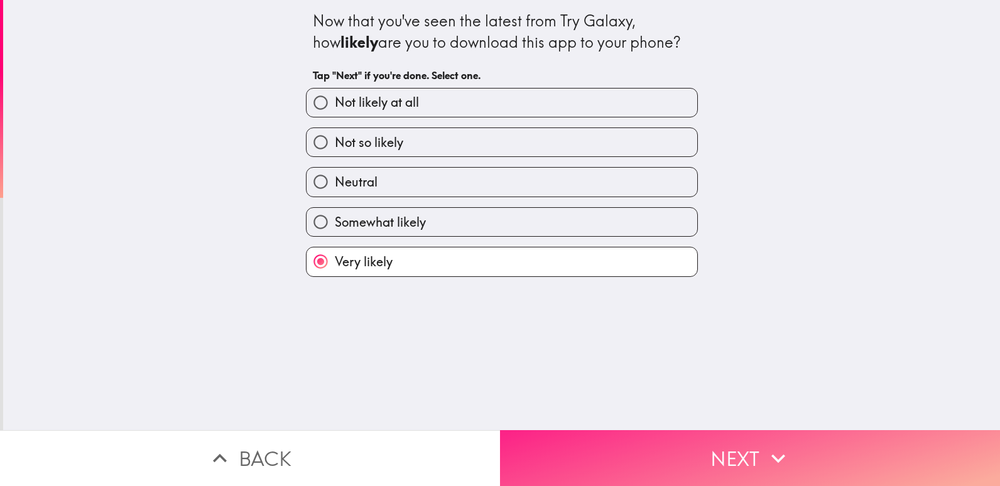
click at [645, 455] on button "Next" at bounding box center [750, 458] width 500 height 56
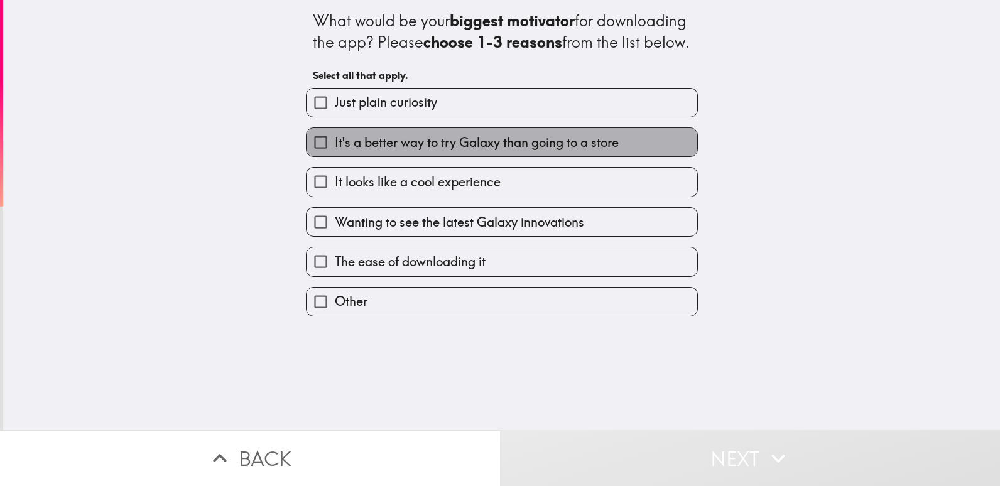
click at [551, 151] on span "It's a better way to try Galaxy than going to a store" at bounding box center [477, 143] width 284 height 18
click at [335, 156] on input "It's a better way to try Galaxy than going to a store" at bounding box center [321, 142] width 28 height 28
checkbox input "true"
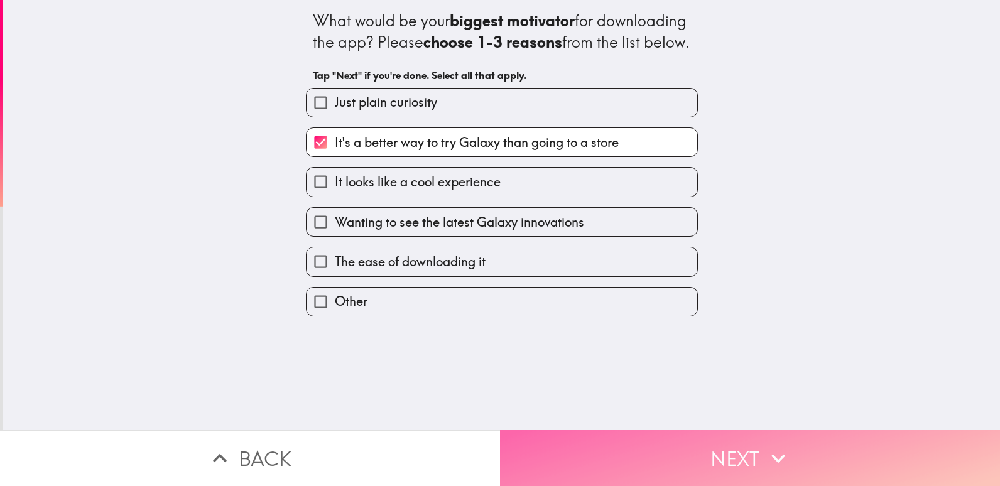
click at [672, 455] on button "Next" at bounding box center [750, 458] width 500 height 56
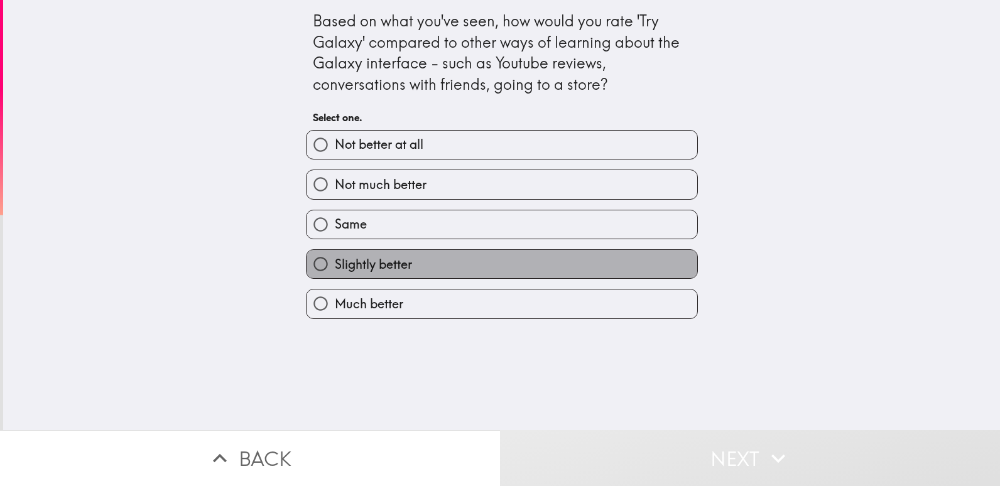
click at [564, 259] on label "Slightly better" at bounding box center [502, 264] width 391 height 28
click at [335, 259] on input "Slightly better" at bounding box center [321, 264] width 28 height 28
radio input "true"
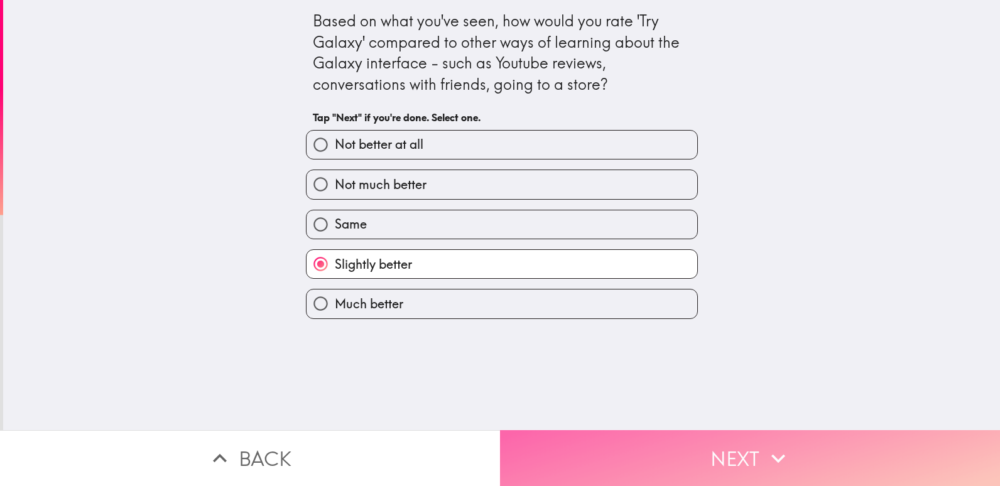
click at [660, 442] on button "Next" at bounding box center [750, 458] width 500 height 56
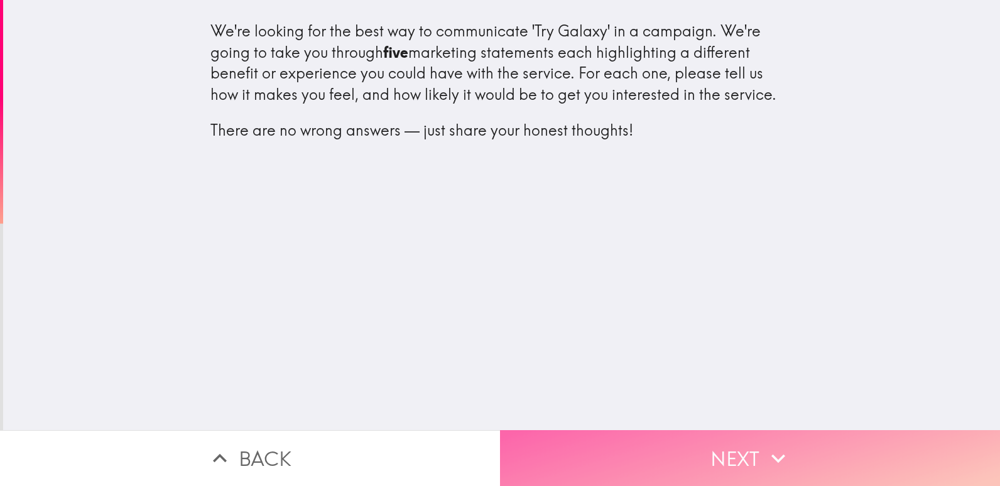
click at [661, 476] on button "Next" at bounding box center [750, 458] width 500 height 56
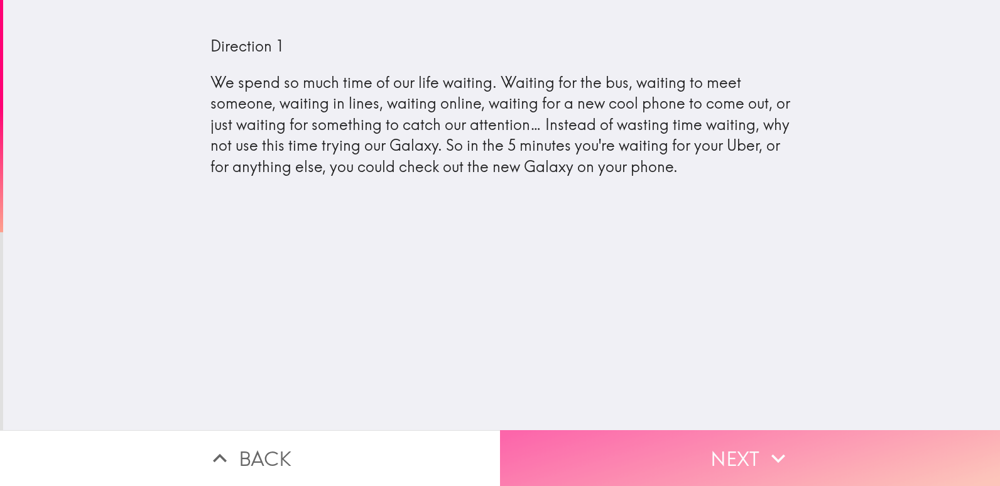
click at [685, 449] on button "Next" at bounding box center [750, 458] width 500 height 56
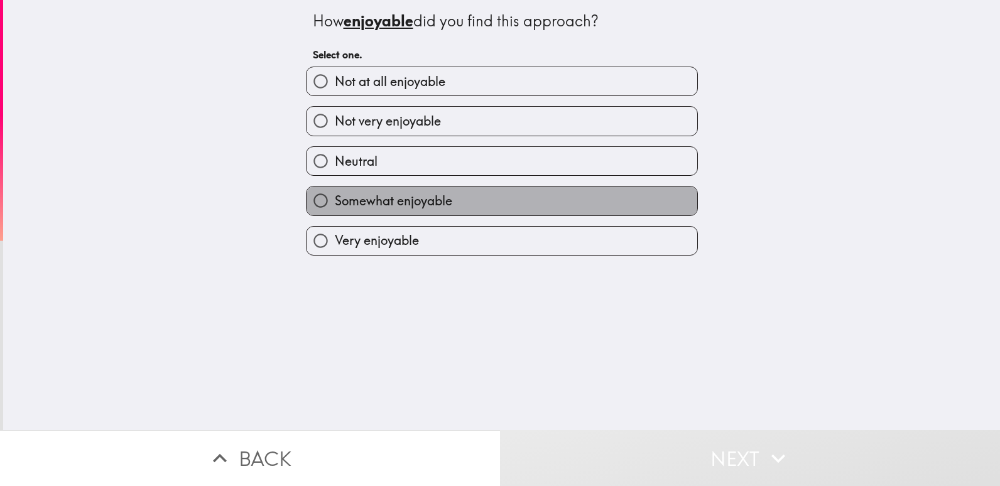
click at [572, 196] on label "Somewhat enjoyable" at bounding box center [502, 201] width 391 height 28
click at [335, 196] on input "Somewhat enjoyable" at bounding box center [321, 201] width 28 height 28
radio input "true"
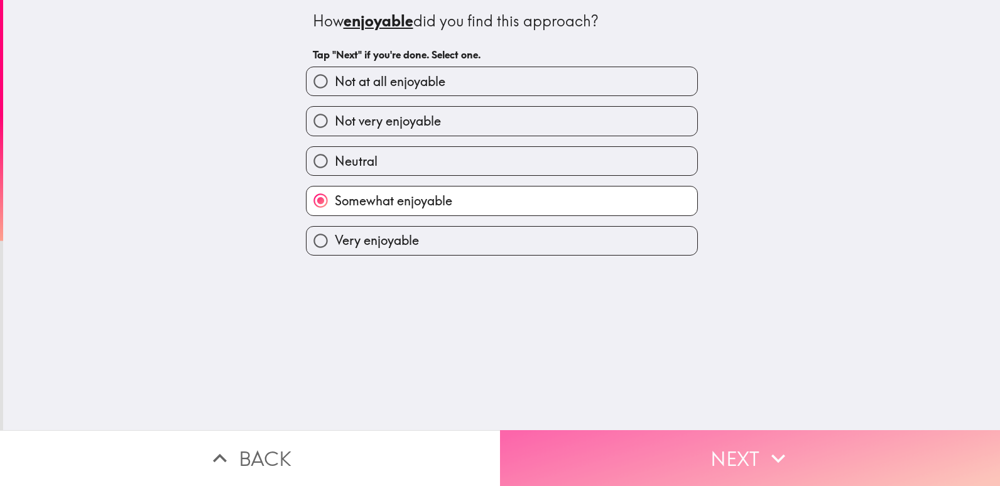
click at [677, 439] on button "Next" at bounding box center [750, 458] width 500 height 56
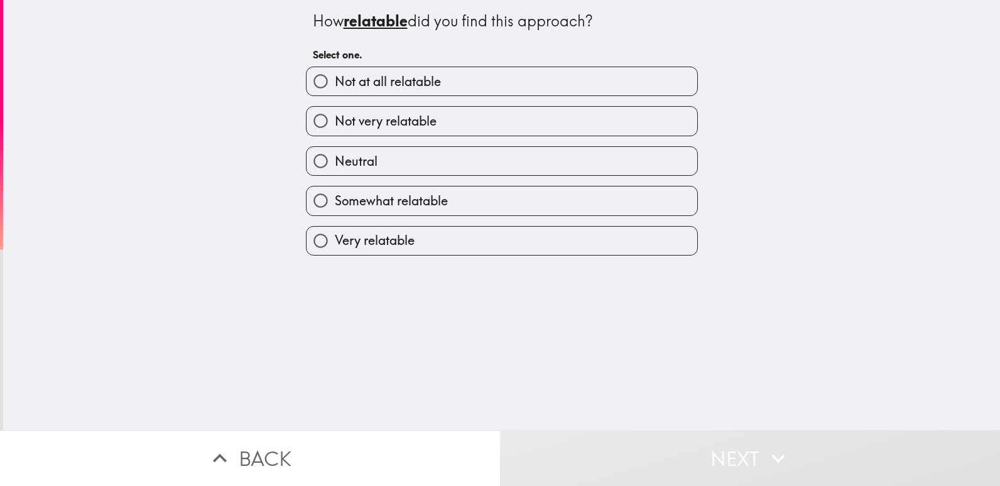
click at [525, 104] on div "Not very relatable" at bounding box center [497, 116] width 402 height 40
click at [540, 129] on label "Not very relatable" at bounding box center [502, 121] width 391 height 28
click at [335, 129] on input "Not very relatable" at bounding box center [321, 121] width 28 height 28
radio input "true"
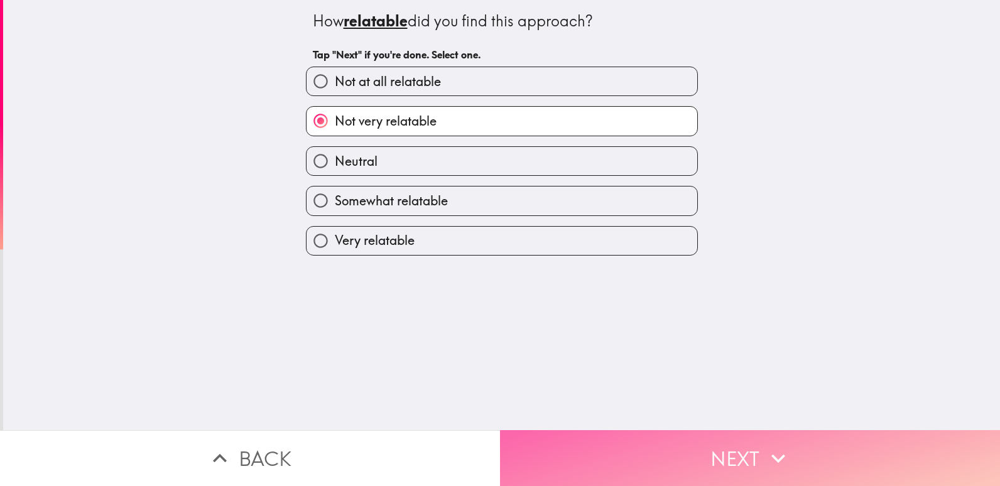
click at [701, 449] on button "Next" at bounding box center [750, 458] width 500 height 56
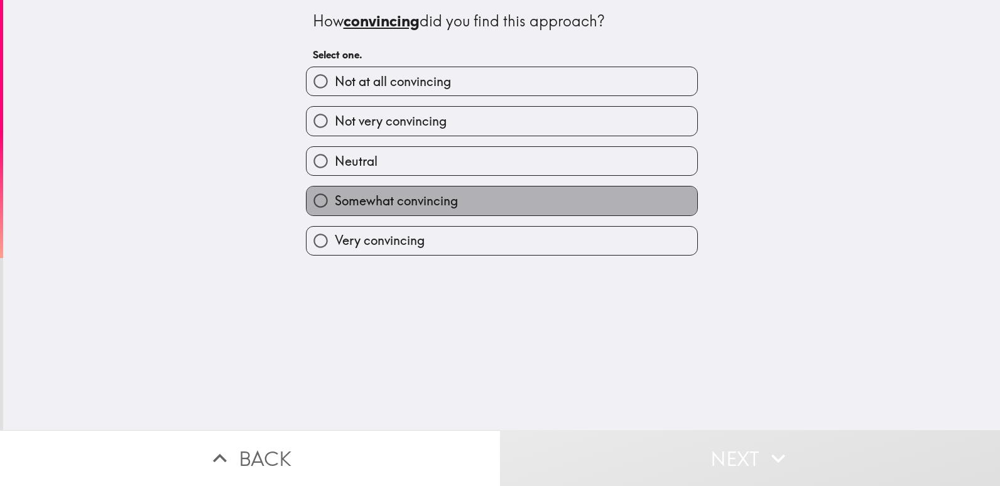
click at [604, 207] on label "Somewhat convincing" at bounding box center [502, 201] width 391 height 28
click at [335, 207] on input "Somewhat convincing" at bounding box center [321, 201] width 28 height 28
radio input "true"
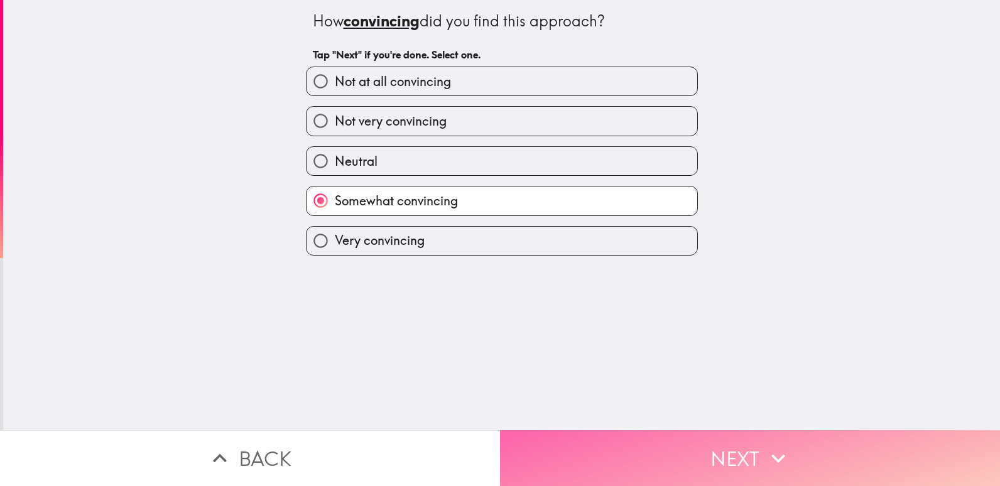
click at [712, 434] on button "Next" at bounding box center [750, 458] width 500 height 56
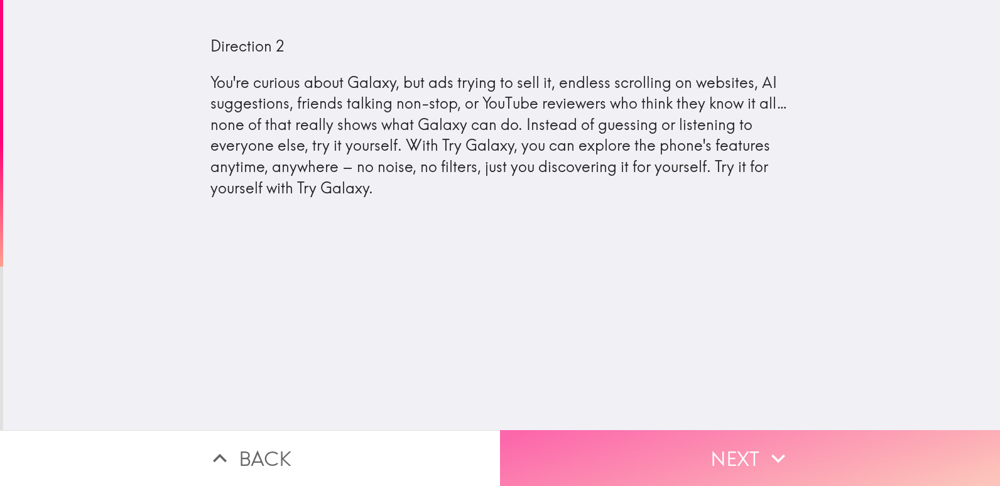
click at [712, 434] on button "Next" at bounding box center [750, 458] width 500 height 56
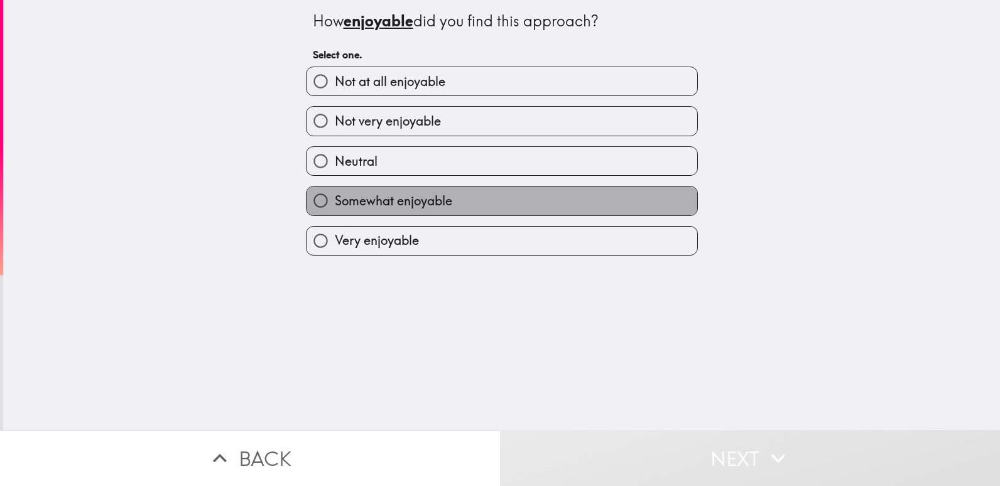
click at [572, 199] on label "Somewhat enjoyable" at bounding box center [502, 201] width 391 height 28
click at [335, 199] on input "Somewhat enjoyable" at bounding box center [321, 201] width 28 height 28
radio input "true"
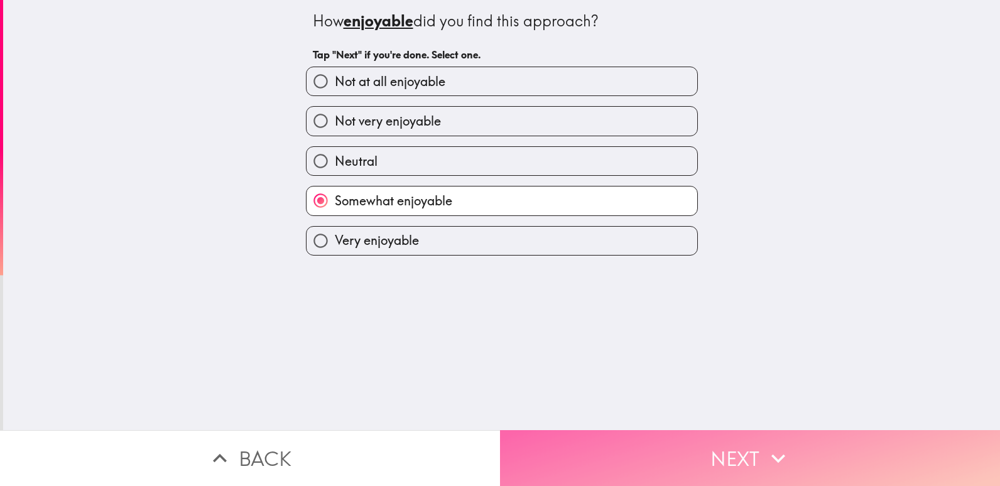
click at [653, 457] on button "Next" at bounding box center [750, 458] width 500 height 56
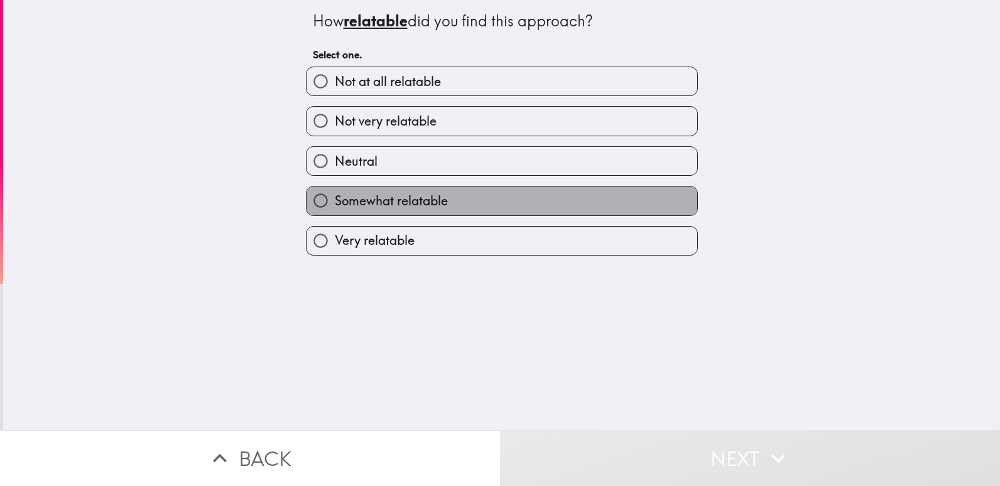
click at [565, 201] on label "Somewhat relatable" at bounding box center [502, 201] width 391 height 28
click at [335, 201] on input "Somewhat relatable" at bounding box center [321, 201] width 28 height 28
radio input "true"
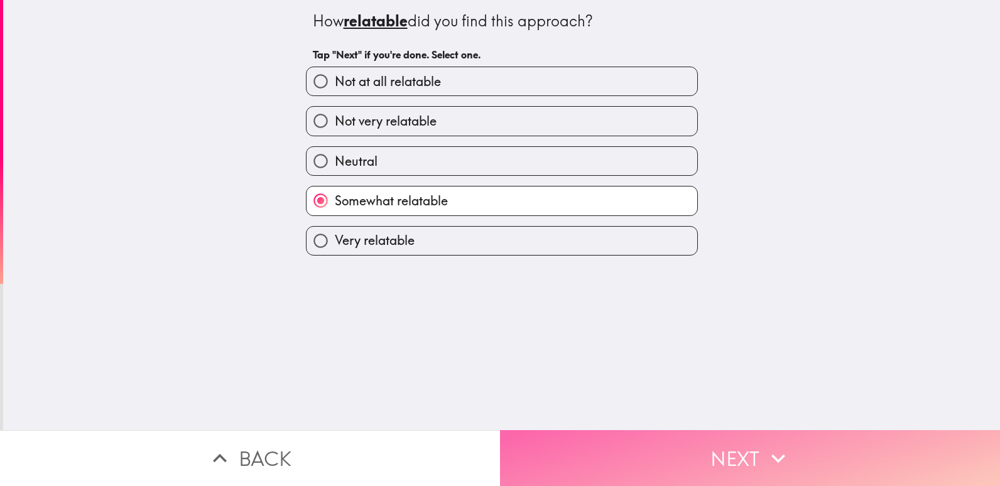
click at [675, 460] on button "Next" at bounding box center [750, 458] width 500 height 56
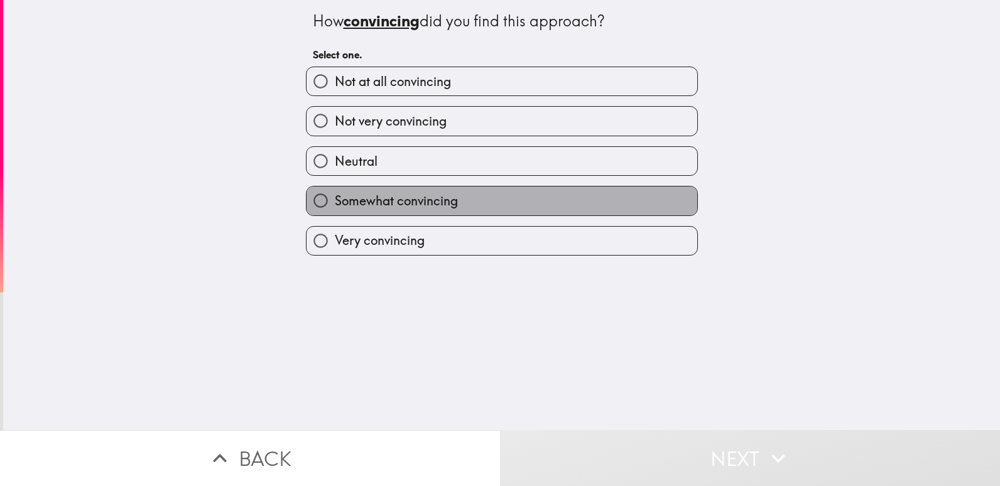
click at [543, 210] on label "Somewhat convincing" at bounding box center [502, 201] width 391 height 28
click at [335, 210] on input "Somewhat convincing" at bounding box center [321, 201] width 28 height 28
radio input "true"
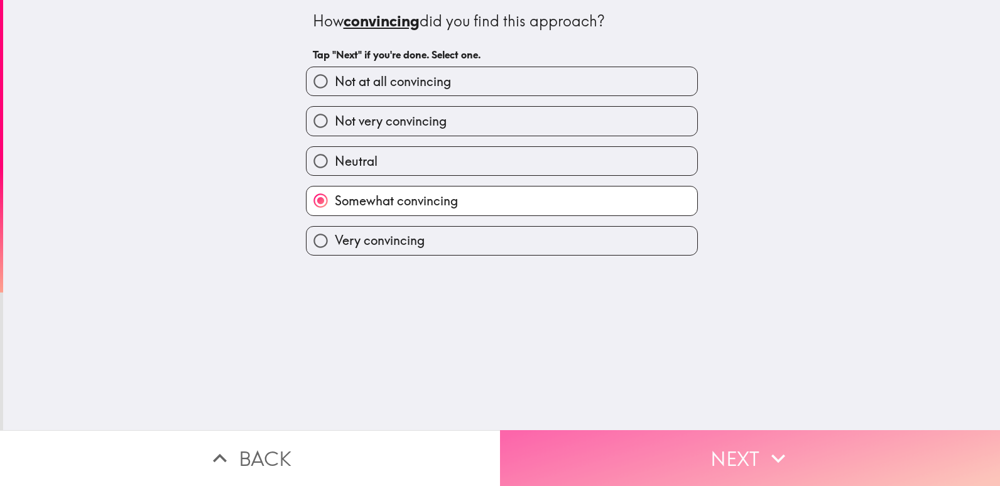
click at [629, 431] on button "Next" at bounding box center [750, 458] width 500 height 56
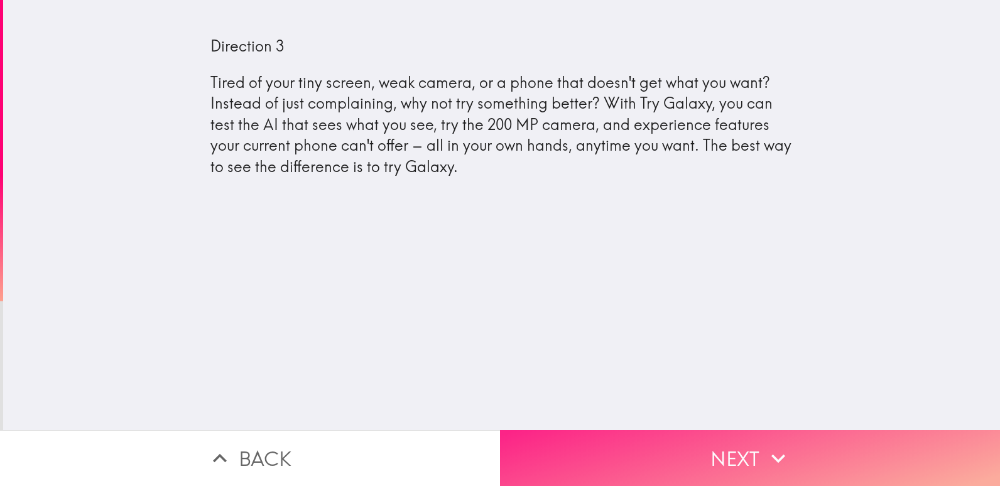
click at [744, 467] on button "Next" at bounding box center [750, 458] width 500 height 56
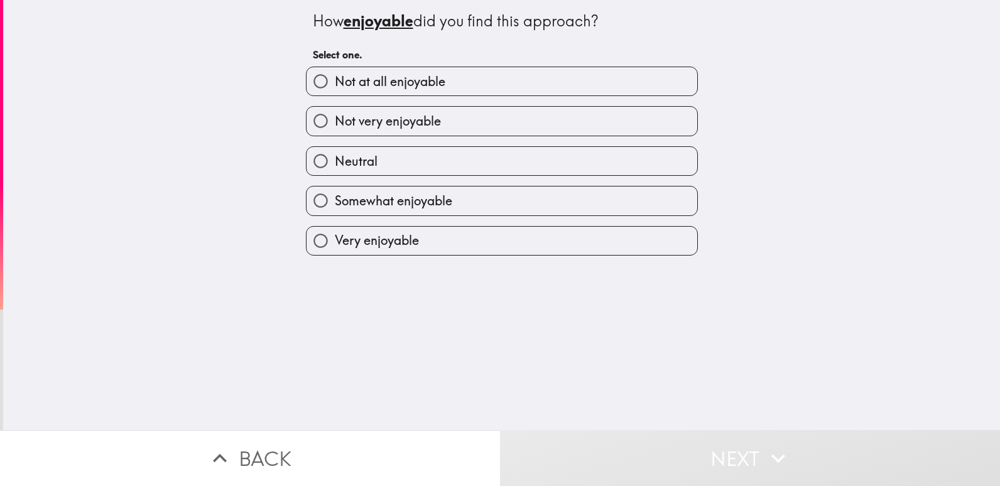
click at [525, 222] on div "Very enjoyable" at bounding box center [497, 236] width 402 height 40
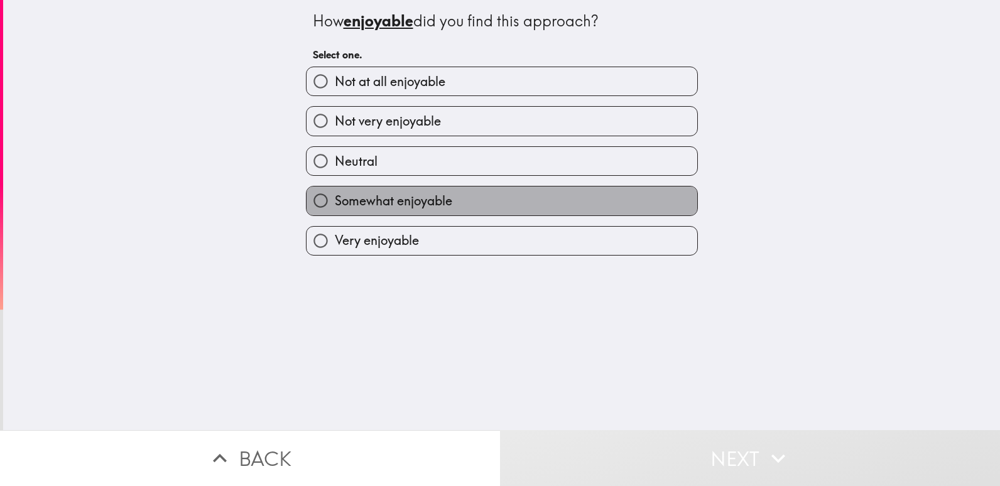
click at [565, 210] on label "Somewhat enjoyable" at bounding box center [502, 201] width 391 height 28
click at [335, 210] on input "Somewhat enjoyable" at bounding box center [321, 201] width 28 height 28
radio input "true"
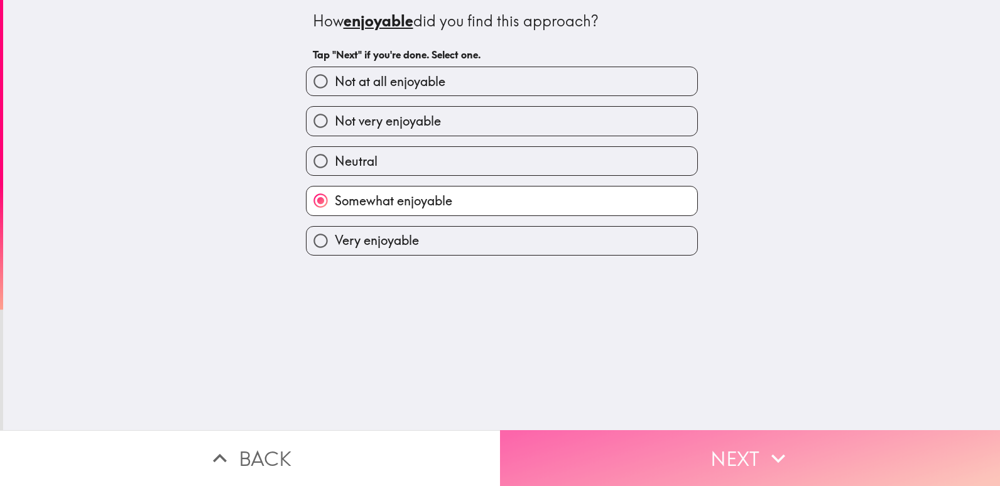
click at [677, 450] on button "Next" at bounding box center [750, 458] width 500 height 56
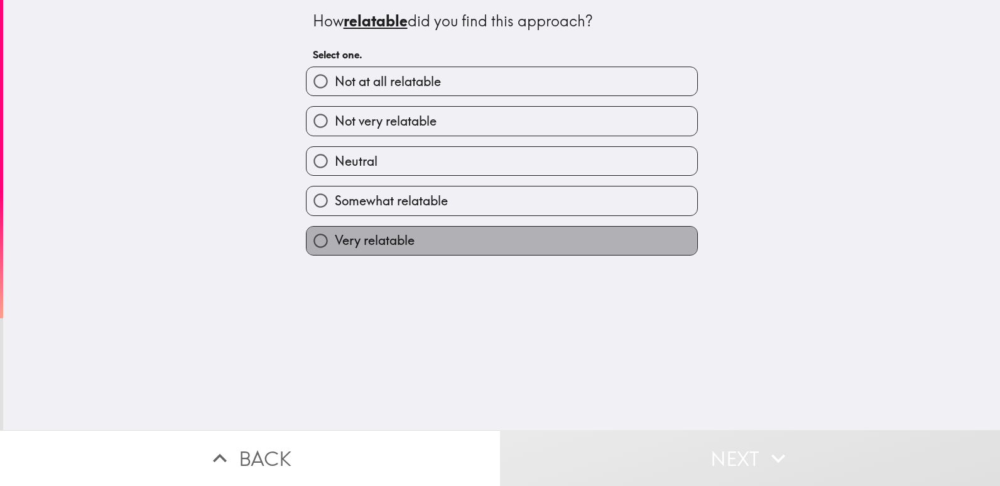
click at [545, 242] on label "Very relatable" at bounding box center [502, 241] width 391 height 28
click at [335, 242] on input "Very relatable" at bounding box center [321, 241] width 28 height 28
radio input "true"
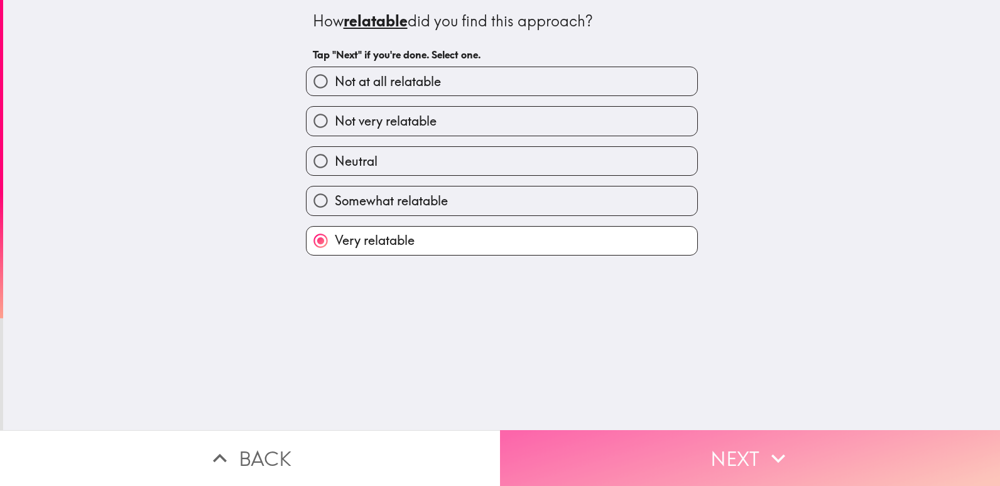
click at [666, 454] on button "Next" at bounding box center [750, 458] width 500 height 56
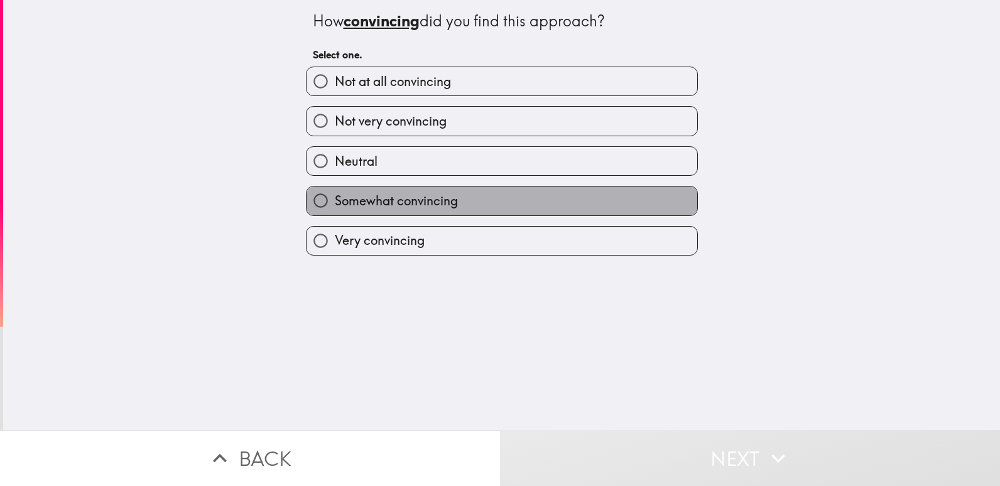
click at [563, 209] on label "Somewhat convincing" at bounding box center [502, 201] width 391 height 28
click at [335, 209] on input "Somewhat convincing" at bounding box center [321, 201] width 28 height 28
radio input "true"
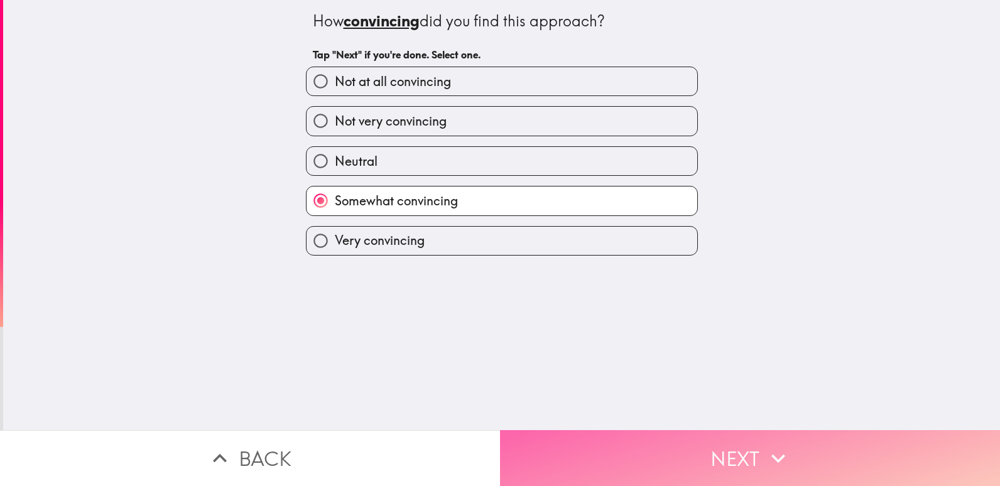
click at [657, 440] on button "Next" at bounding box center [750, 458] width 500 height 56
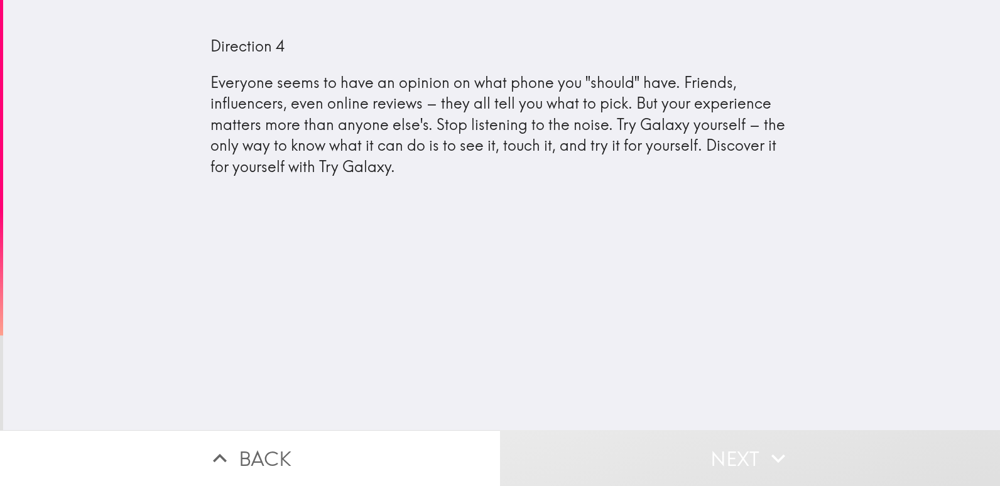
click at [0, 0] on html "Direction 4 Everyone seems to have an opinion on what phone you "should" have. …" at bounding box center [500, 0] width 1000 height 0
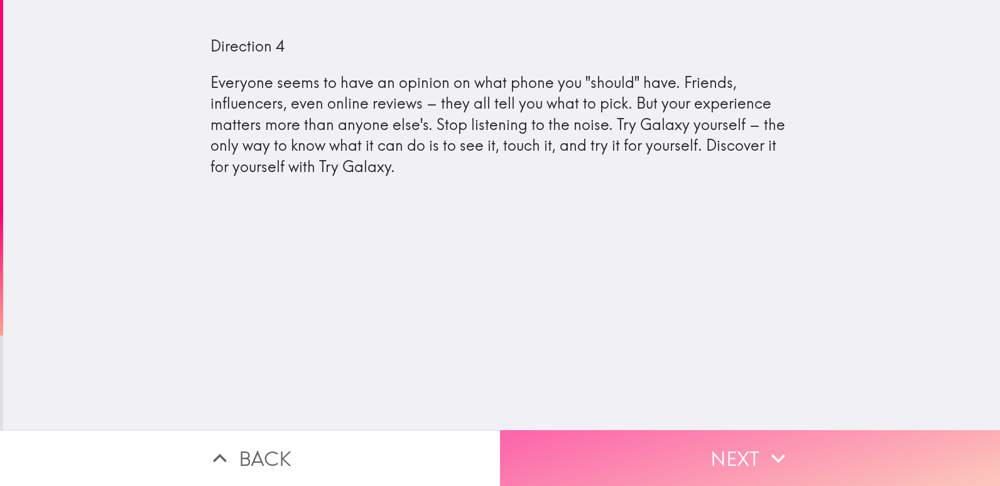
click at [709, 449] on button "Next" at bounding box center [750, 458] width 500 height 56
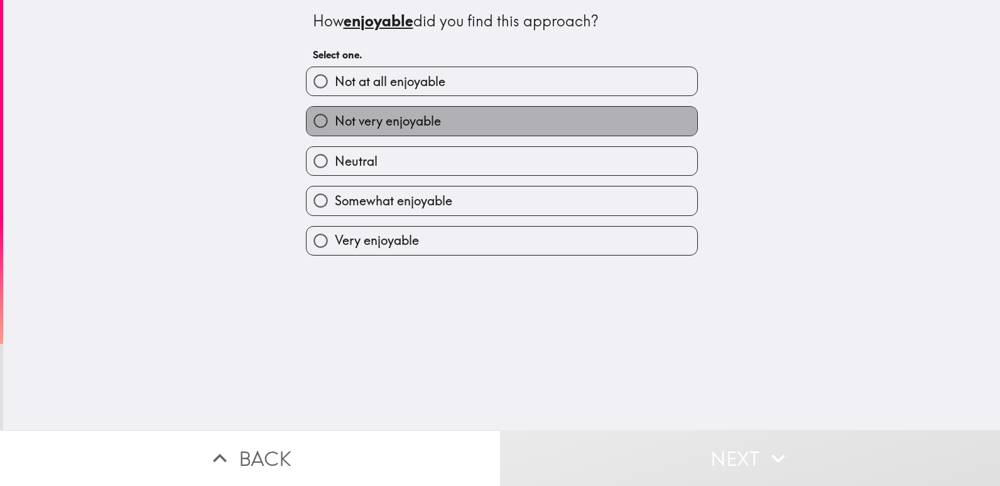
click at [533, 123] on label "Not very enjoyable" at bounding box center [502, 121] width 391 height 28
click at [335, 123] on input "Not very enjoyable" at bounding box center [321, 121] width 28 height 28
radio input "true"
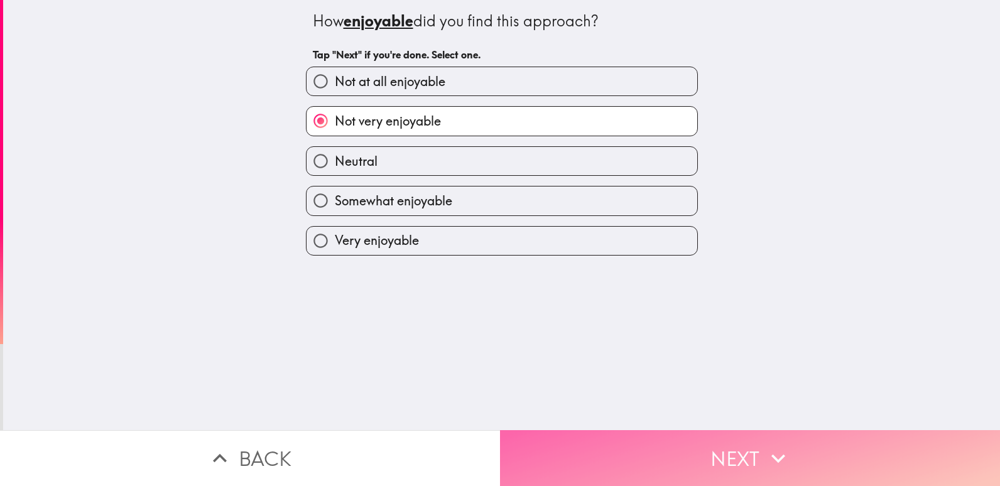
click at [668, 432] on button "Next" at bounding box center [750, 458] width 500 height 56
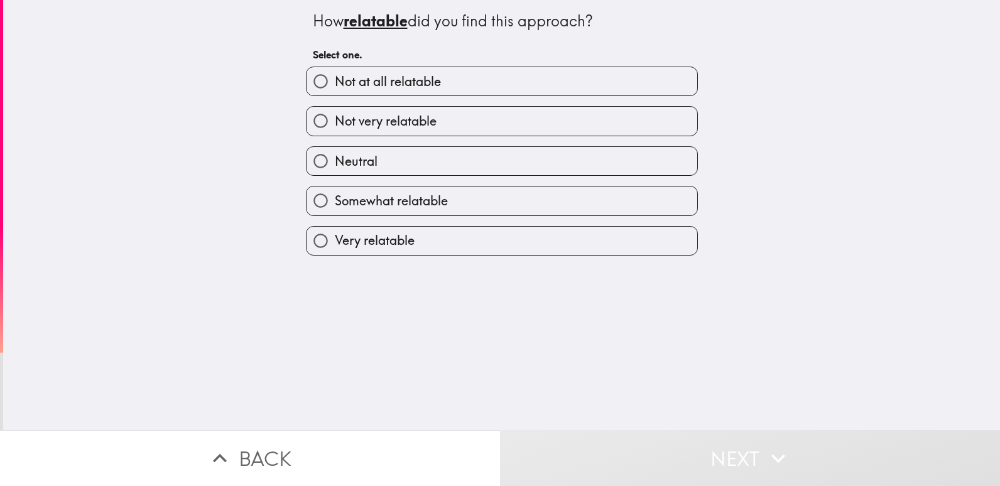
click at [533, 122] on label "Not very relatable" at bounding box center [502, 121] width 391 height 28
click at [335, 122] on input "Not very relatable" at bounding box center [321, 121] width 28 height 28
radio input "true"
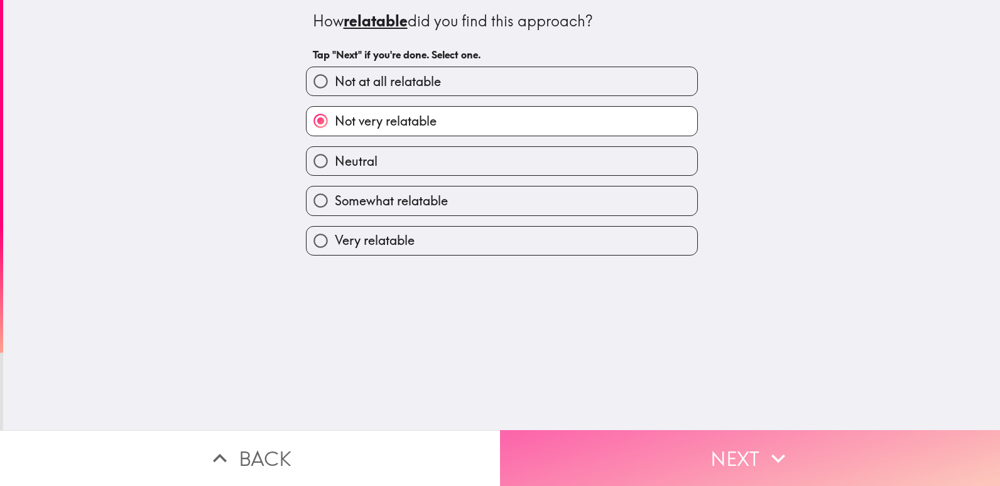
click at [674, 461] on button "Next" at bounding box center [750, 458] width 500 height 56
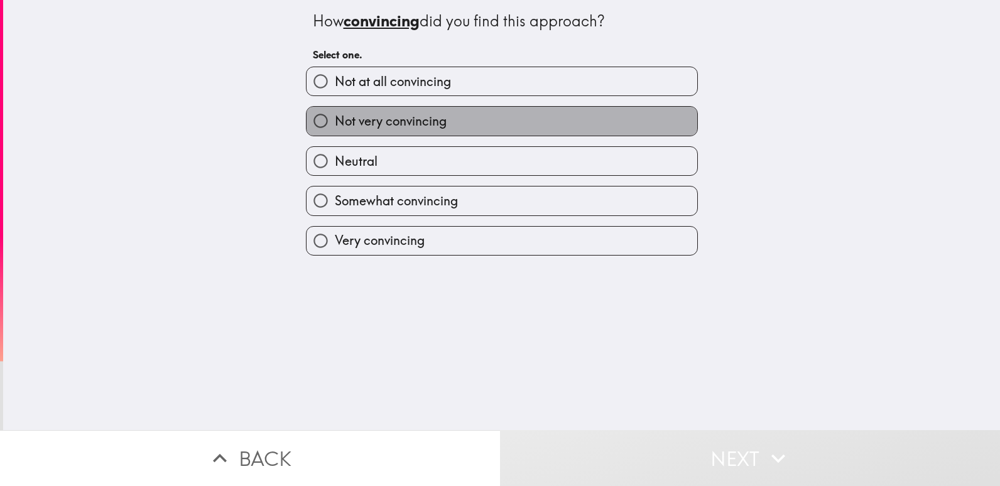
click at [461, 117] on label "Not very convincing" at bounding box center [502, 121] width 391 height 28
click at [335, 117] on input "Not very convincing" at bounding box center [321, 121] width 28 height 28
radio input "true"
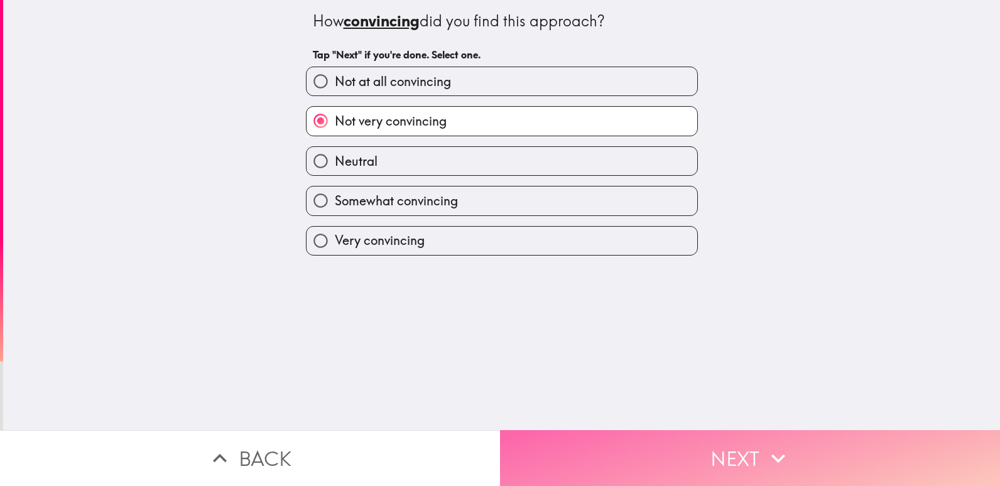
click at [620, 440] on button "Next" at bounding box center [750, 458] width 500 height 56
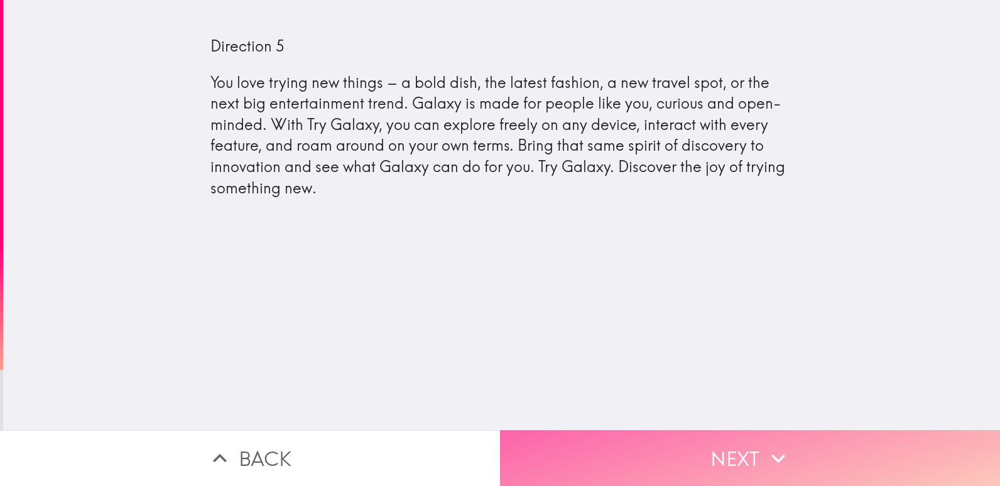
click at [765, 450] on icon "button" at bounding box center [779, 459] width 28 height 28
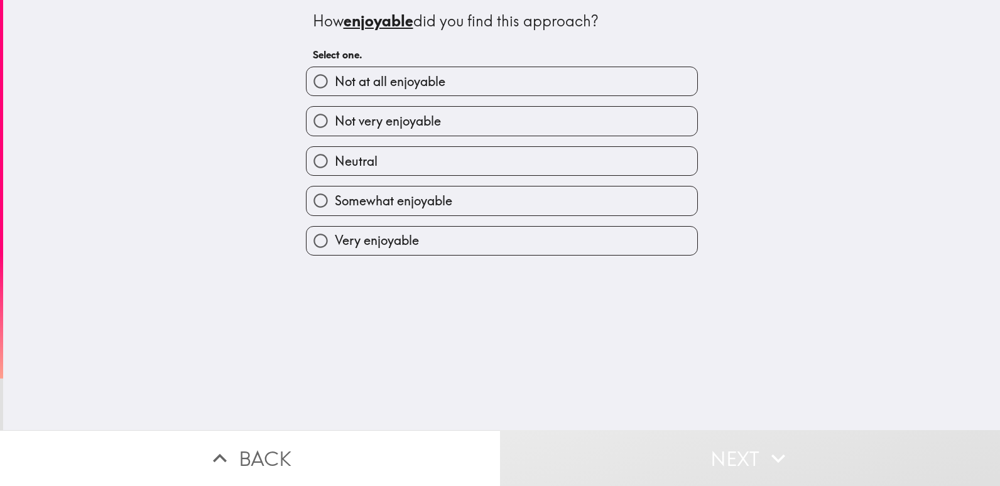
click at [539, 238] on label "Very enjoyable" at bounding box center [502, 241] width 391 height 28
click at [335, 238] on input "Very enjoyable" at bounding box center [321, 241] width 28 height 28
radio input "true"
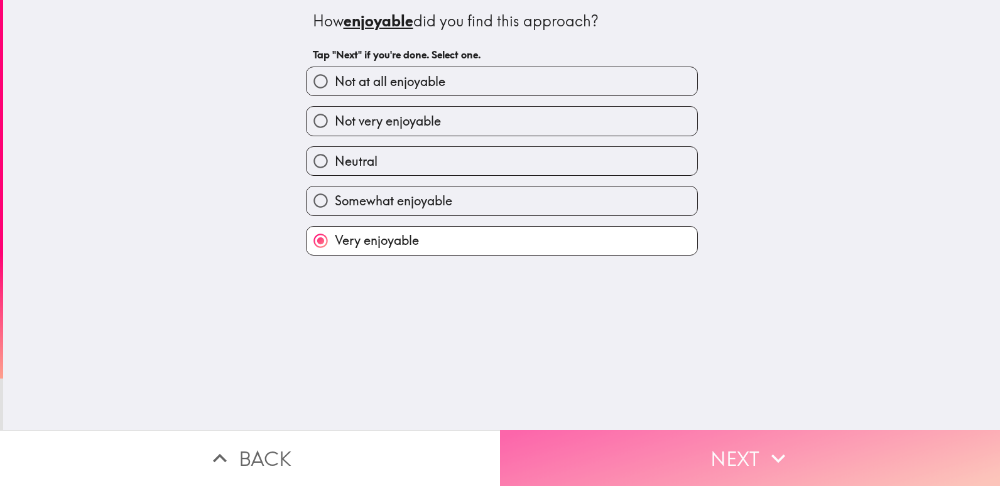
click at [667, 430] on button "Next" at bounding box center [750, 458] width 500 height 56
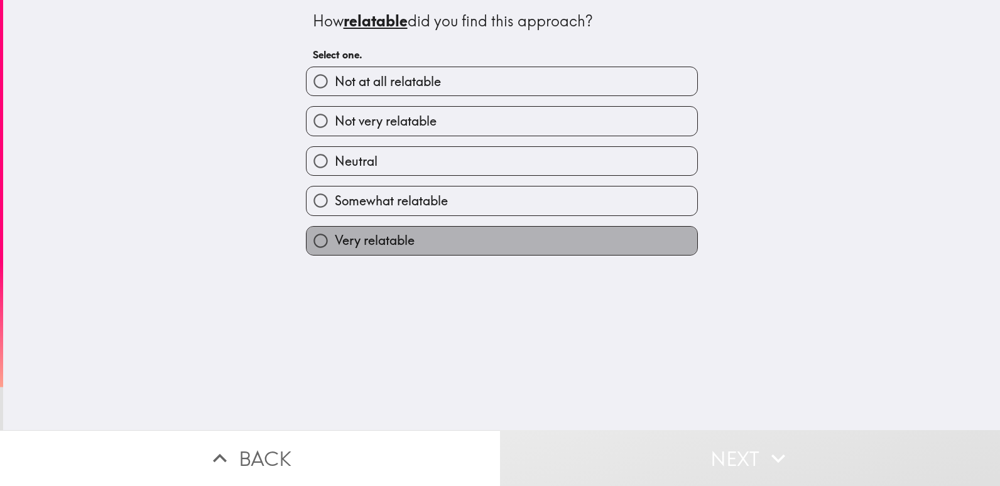
click at [550, 241] on label "Very relatable" at bounding box center [502, 241] width 391 height 28
click at [335, 241] on input "Very relatable" at bounding box center [321, 241] width 28 height 28
radio input "true"
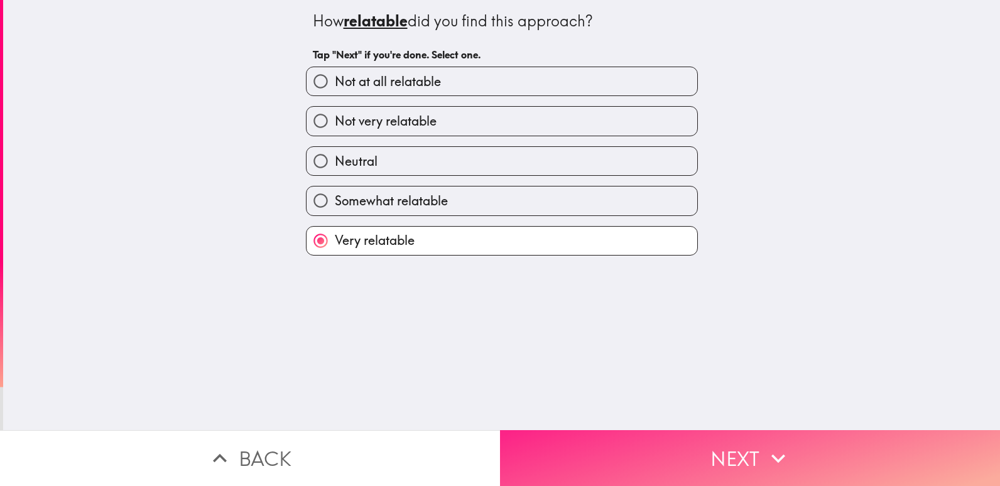
click at [666, 471] on button "Next" at bounding box center [750, 458] width 500 height 56
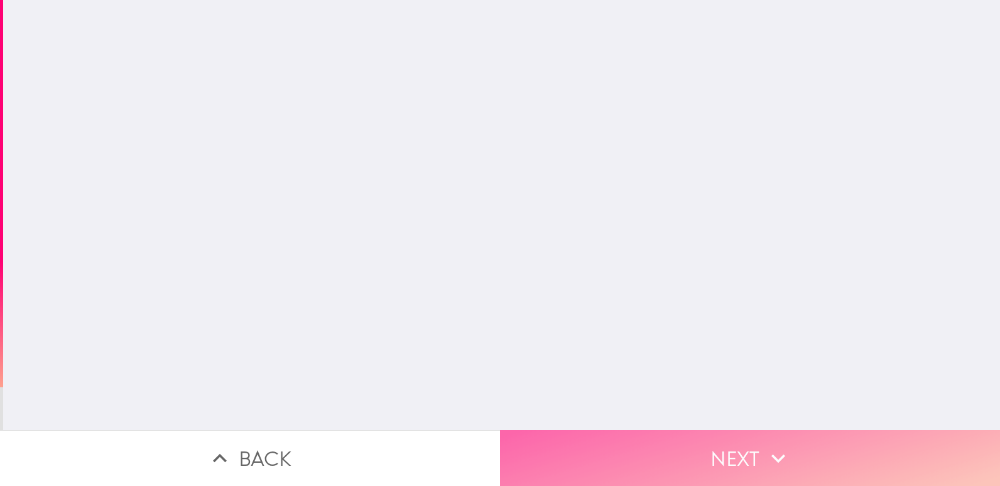
click at [666, 471] on button "Next" at bounding box center [750, 458] width 500 height 56
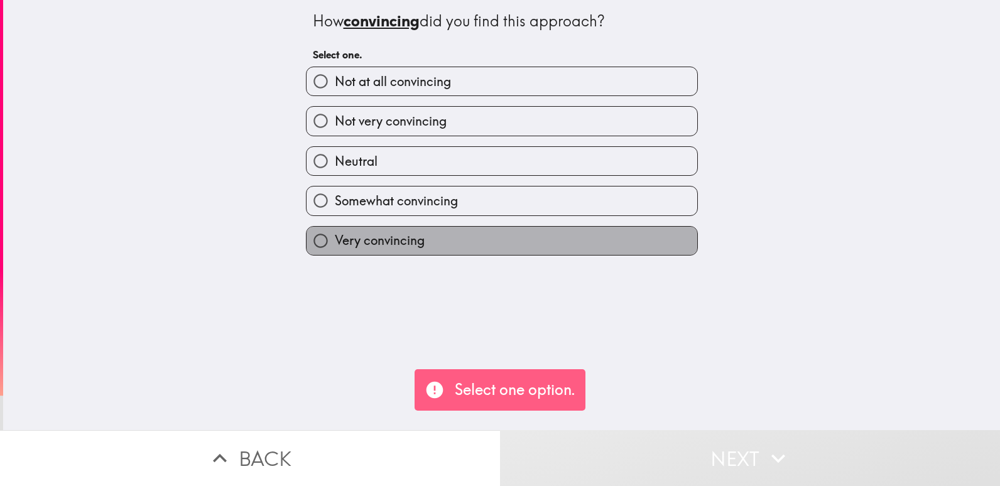
click at [528, 239] on label "Very convincing" at bounding box center [502, 241] width 391 height 28
click at [335, 239] on input "Very convincing" at bounding box center [321, 241] width 28 height 28
radio input "true"
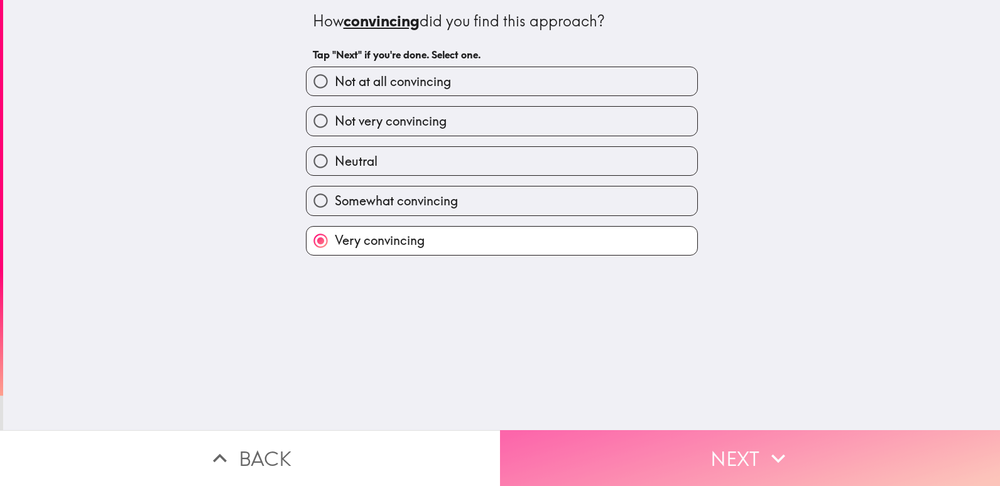
click at [620, 430] on button "Next" at bounding box center [750, 458] width 500 height 56
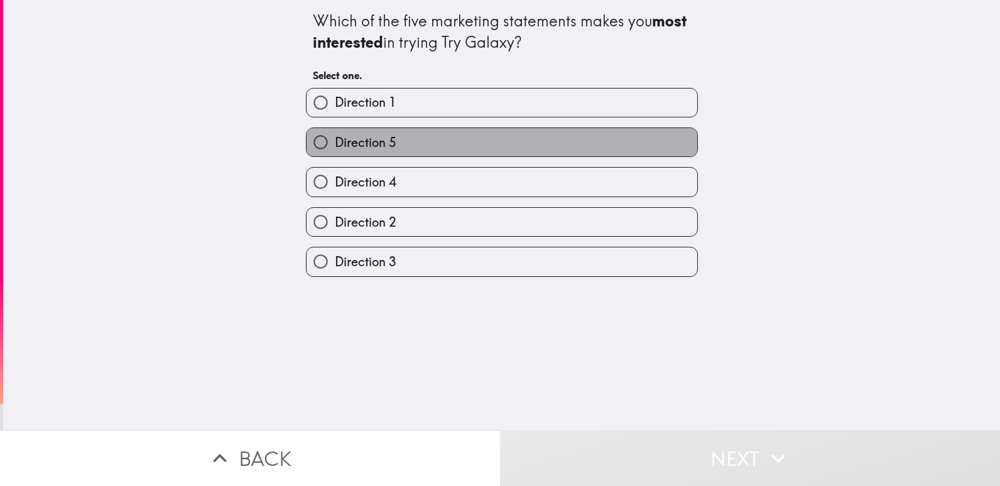
click at [403, 138] on label "Direction 5" at bounding box center [502, 142] width 391 height 28
click at [335, 138] on input "Direction 5" at bounding box center [321, 142] width 28 height 28
radio input "true"
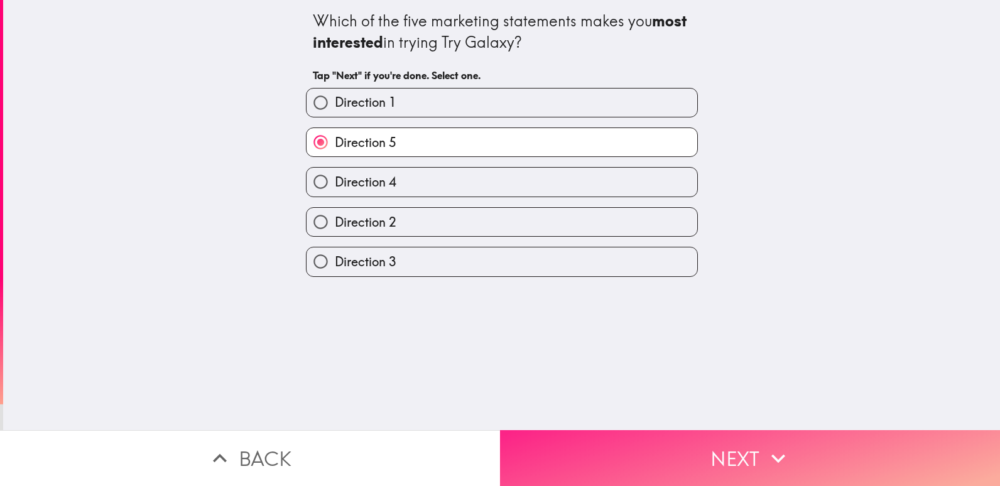
click at [641, 439] on button "Next" at bounding box center [750, 458] width 500 height 56
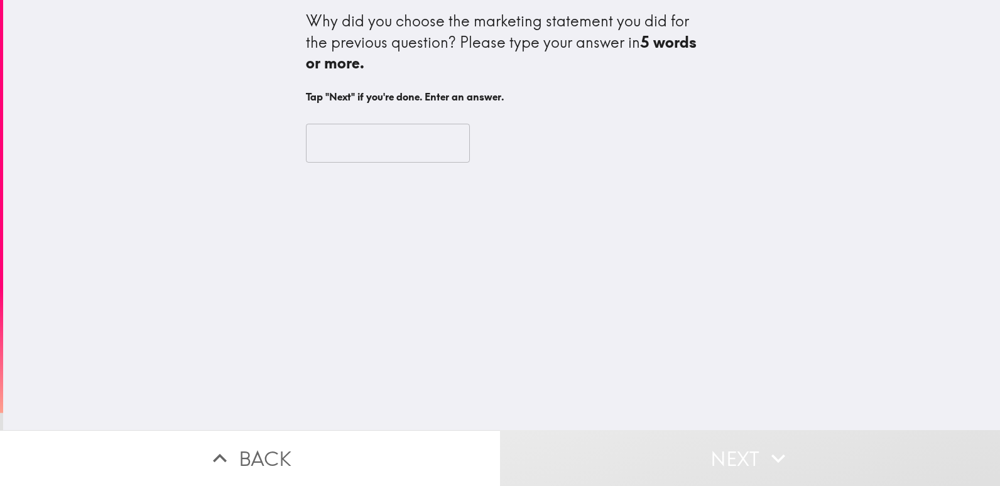
click at [408, 145] on input "text" at bounding box center [388, 143] width 164 height 39
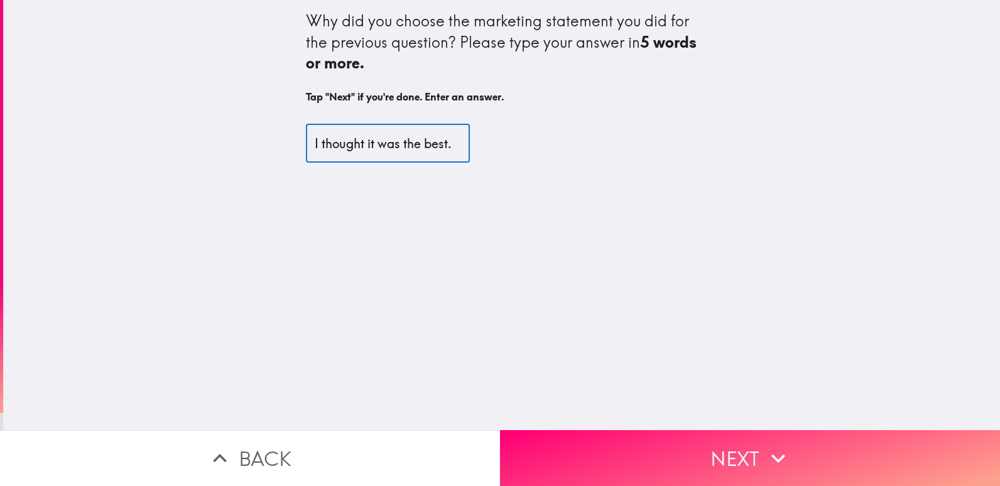
scroll to position [0, 3]
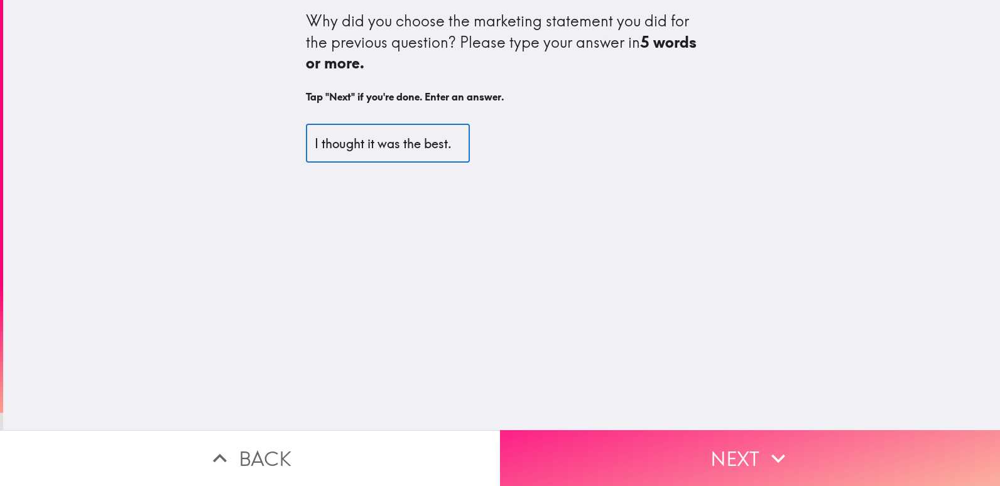
type input "I thought it was the best."
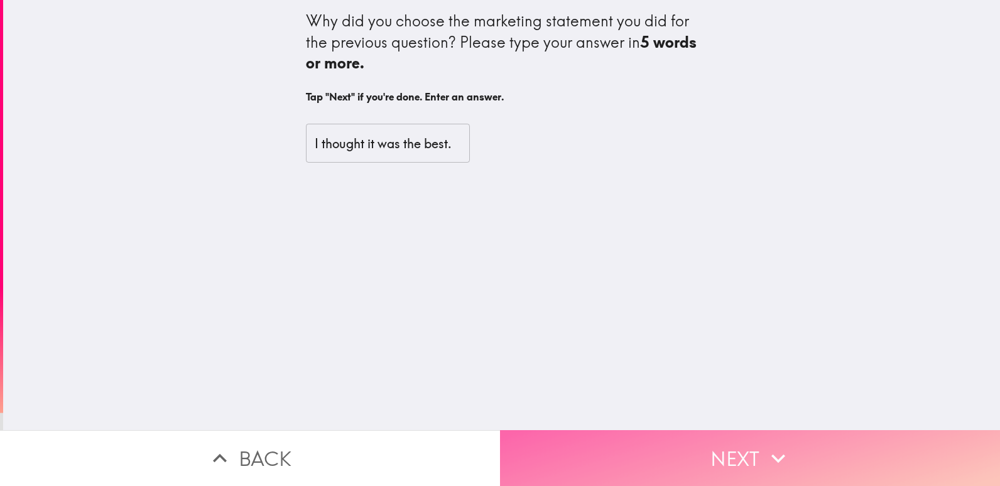
click at [795, 430] on button "Next" at bounding box center [750, 458] width 500 height 56
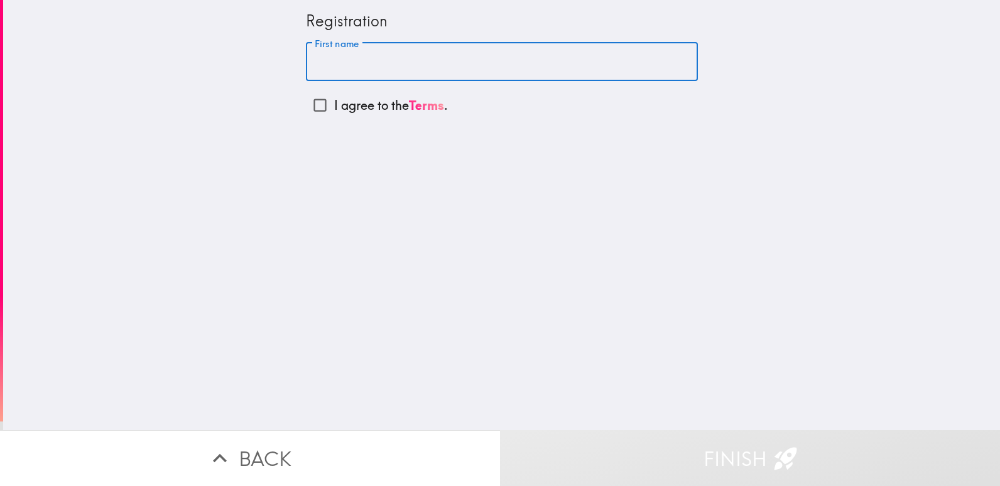
click at [465, 72] on input "First name" at bounding box center [502, 62] width 392 height 39
type input "[PERSON_NAME]"
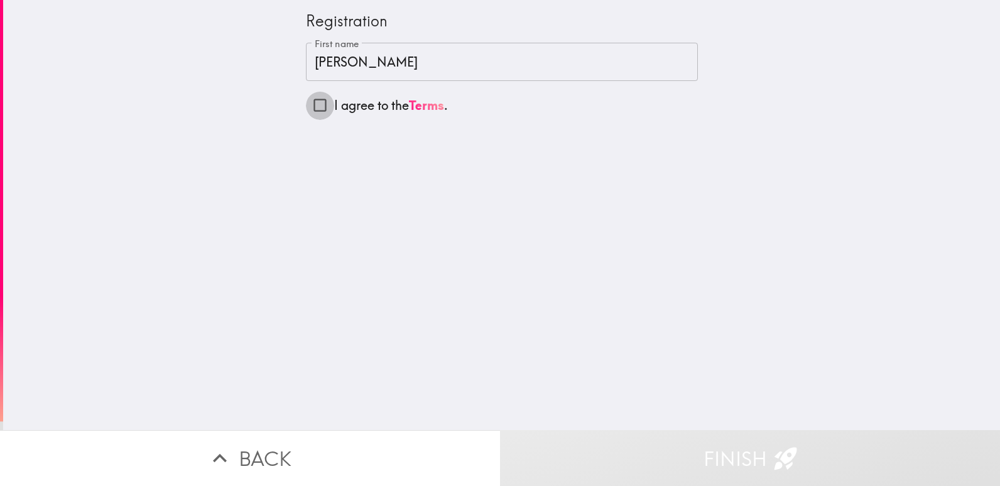
click at [315, 106] on input "I agree to the Terms ." at bounding box center [320, 105] width 28 height 28
checkbox input "true"
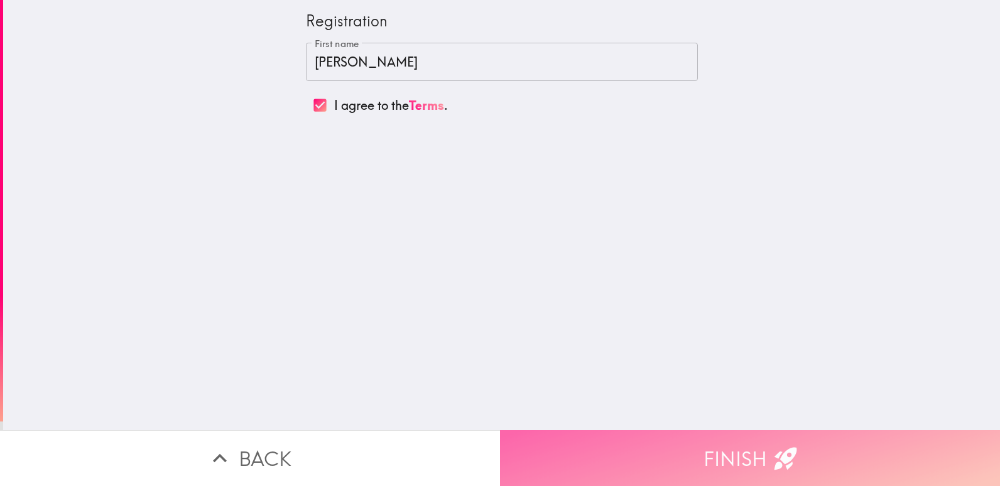
click at [699, 445] on button "Finish" at bounding box center [750, 458] width 500 height 56
